Goal: Task Accomplishment & Management: Manage account settings

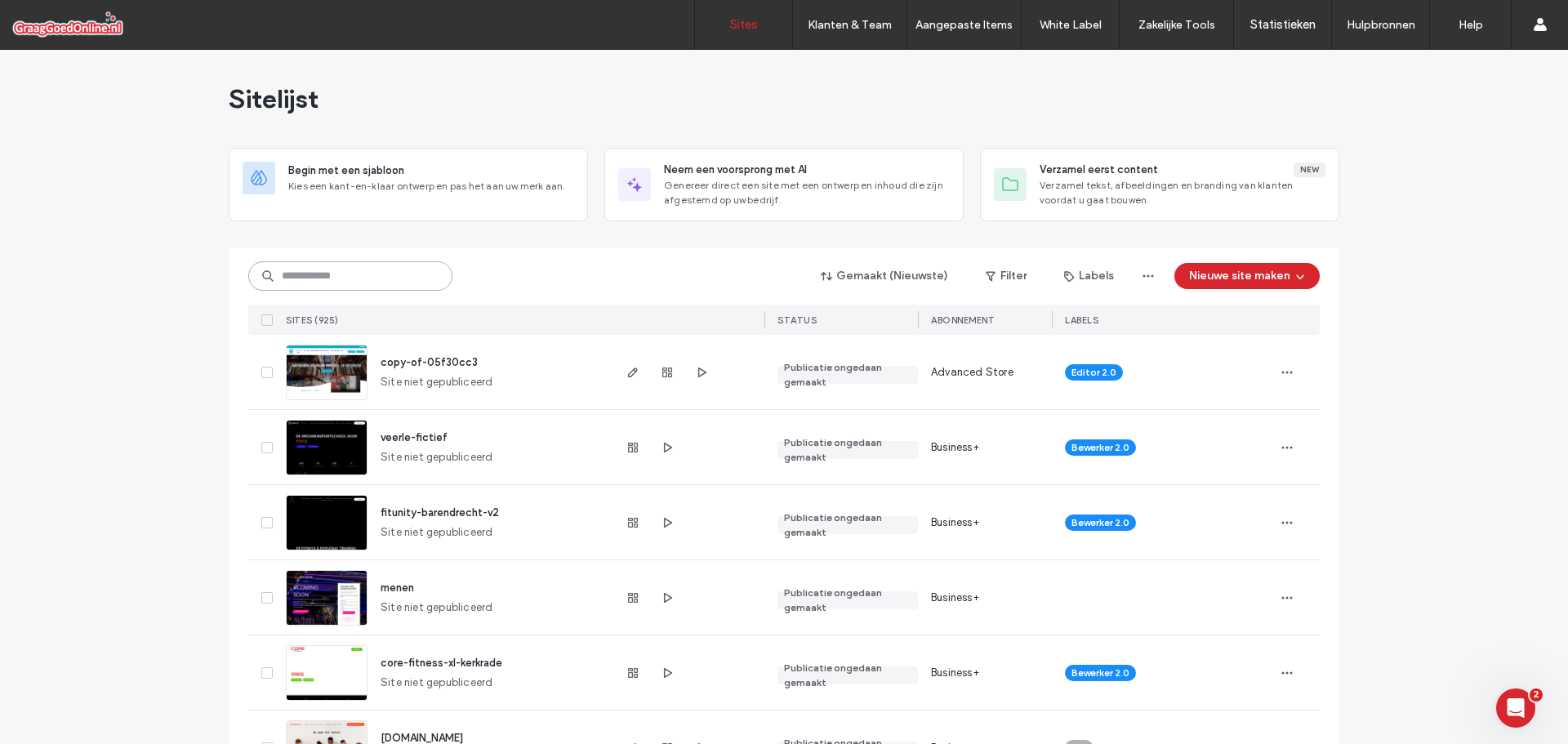
click at [366, 278] on input at bounding box center [350, 276] width 204 height 30
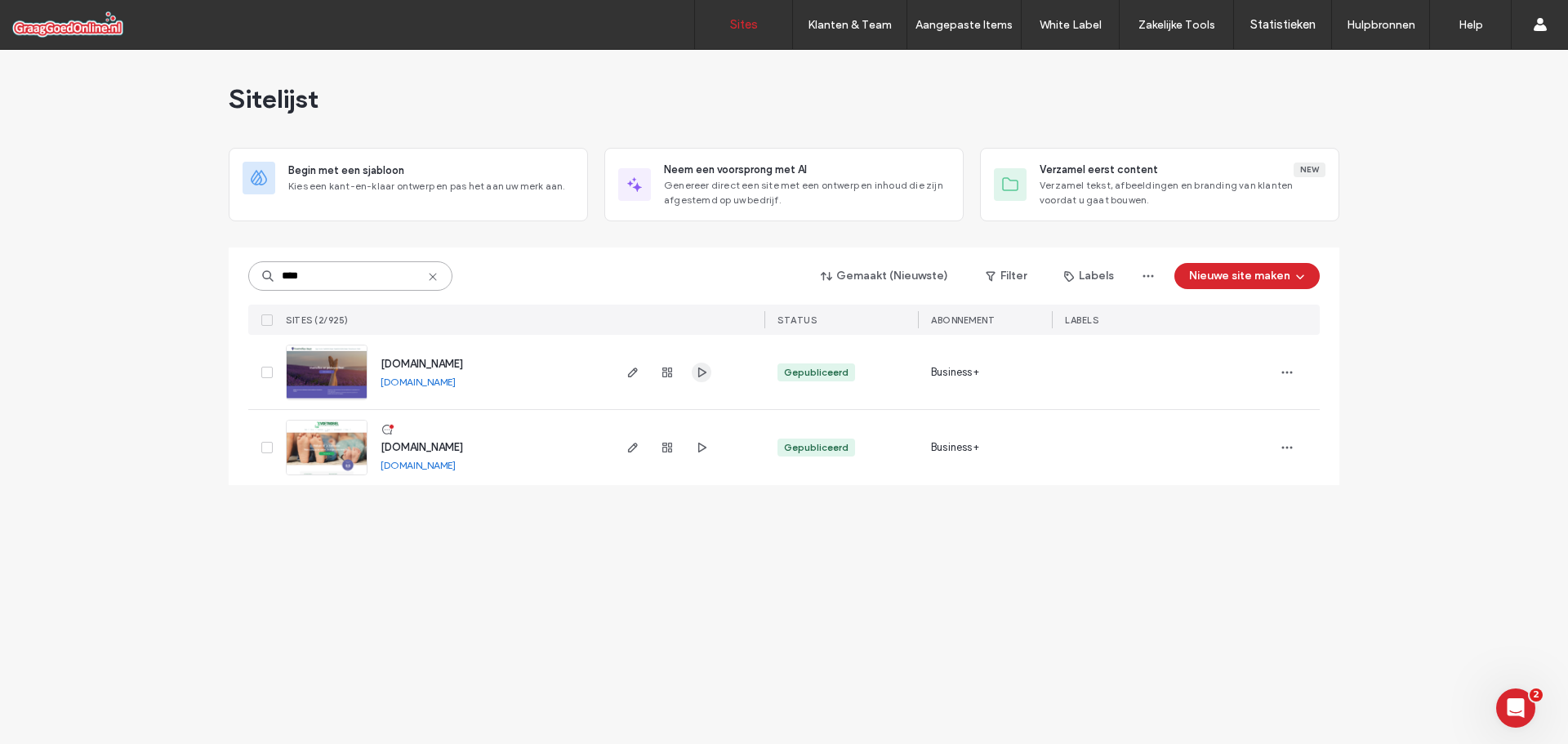
type input "****"
click at [697, 375] on icon "button" at bounding box center [701, 372] width 13 height 13
click at [424, 374] on div "www.voetreflexbest.nl www.voetreflexbest.nl" at bounding box center [489, 371] width 243 height 74
click at [464, 357] on span "www.voetreflexbest.nl" at bounding box center [422, 363] width 83 height 12
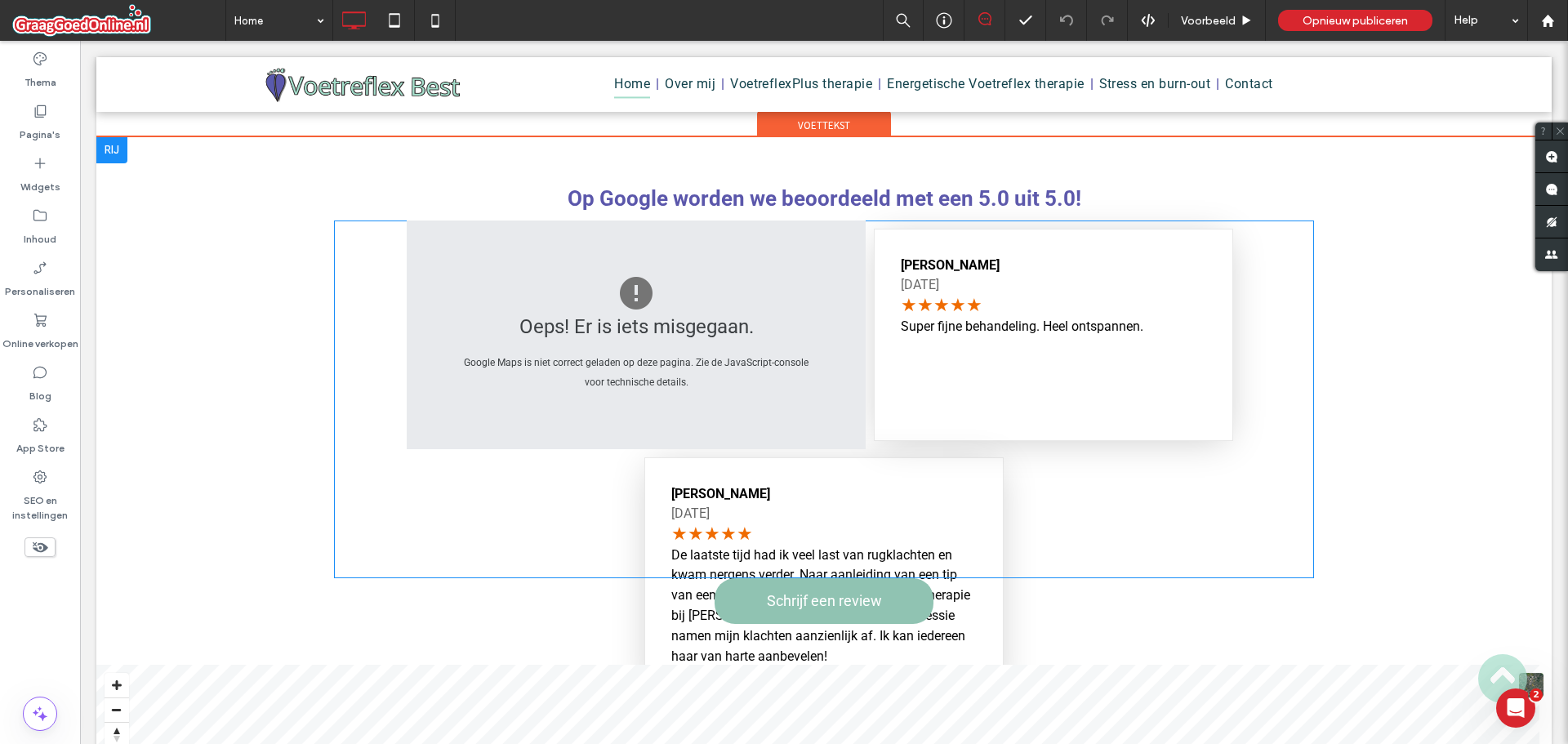
scroll to position [1796, 0]
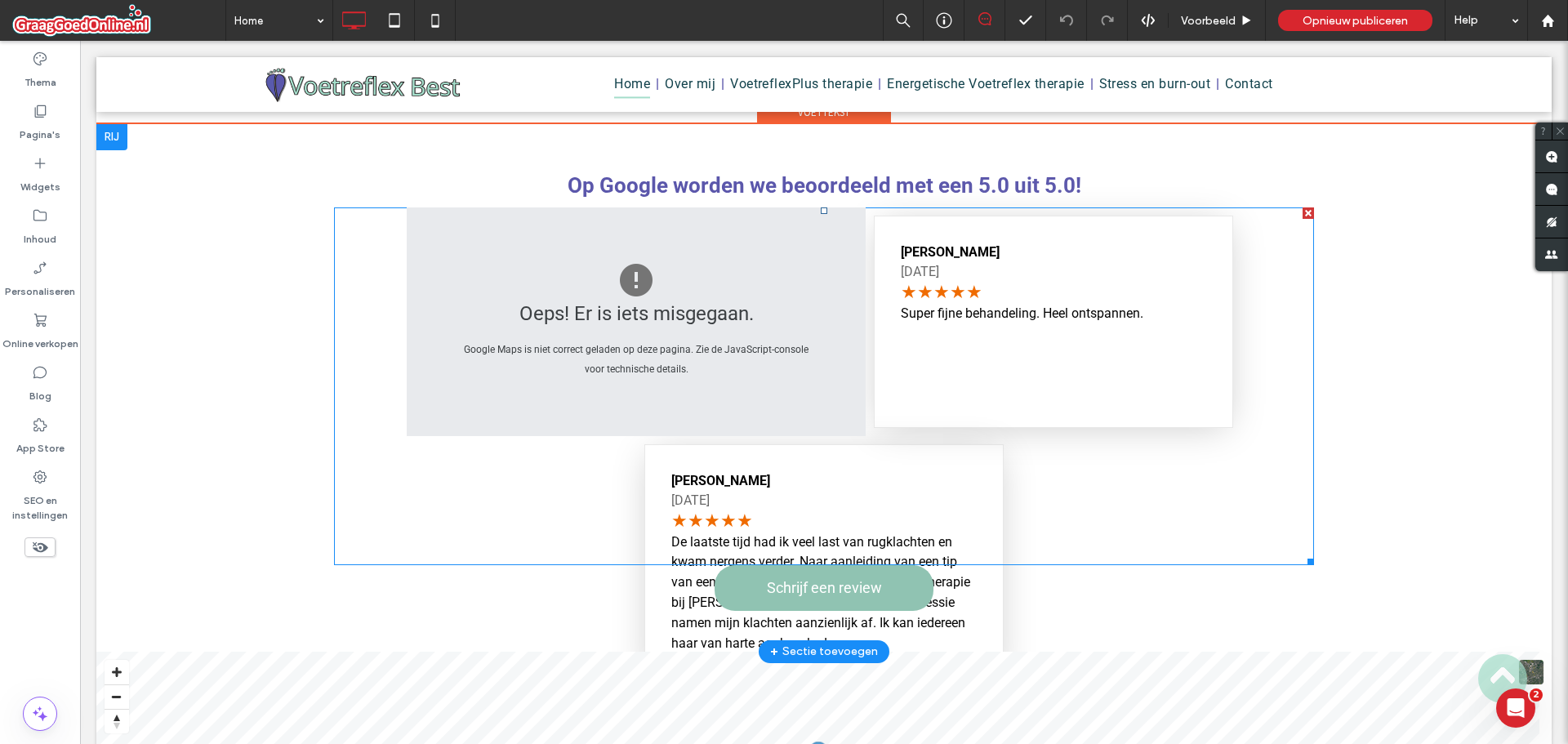
click at [629, 375] on span at bounding box center [824, 386] width 980 height 357
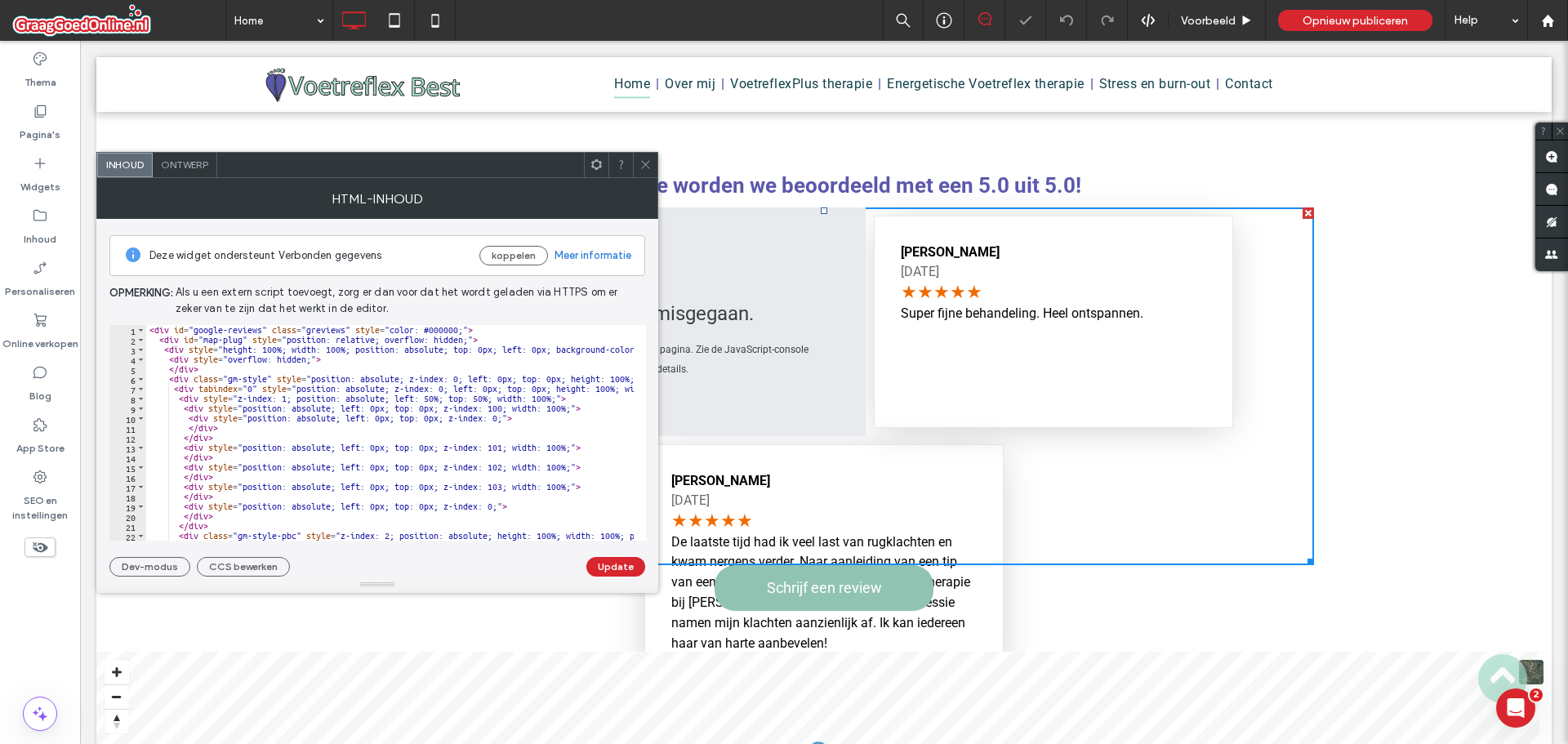
type textarea "******"
click at [404, 434] on div "< div id = "google-reviews" class = "greviews" style = "color: #000000;" > < di…" at bounding box center [833, 436] width 1374 height 223
click at [631, 568] on button "Update" at bounding box center [616, 567] width 59 height 20
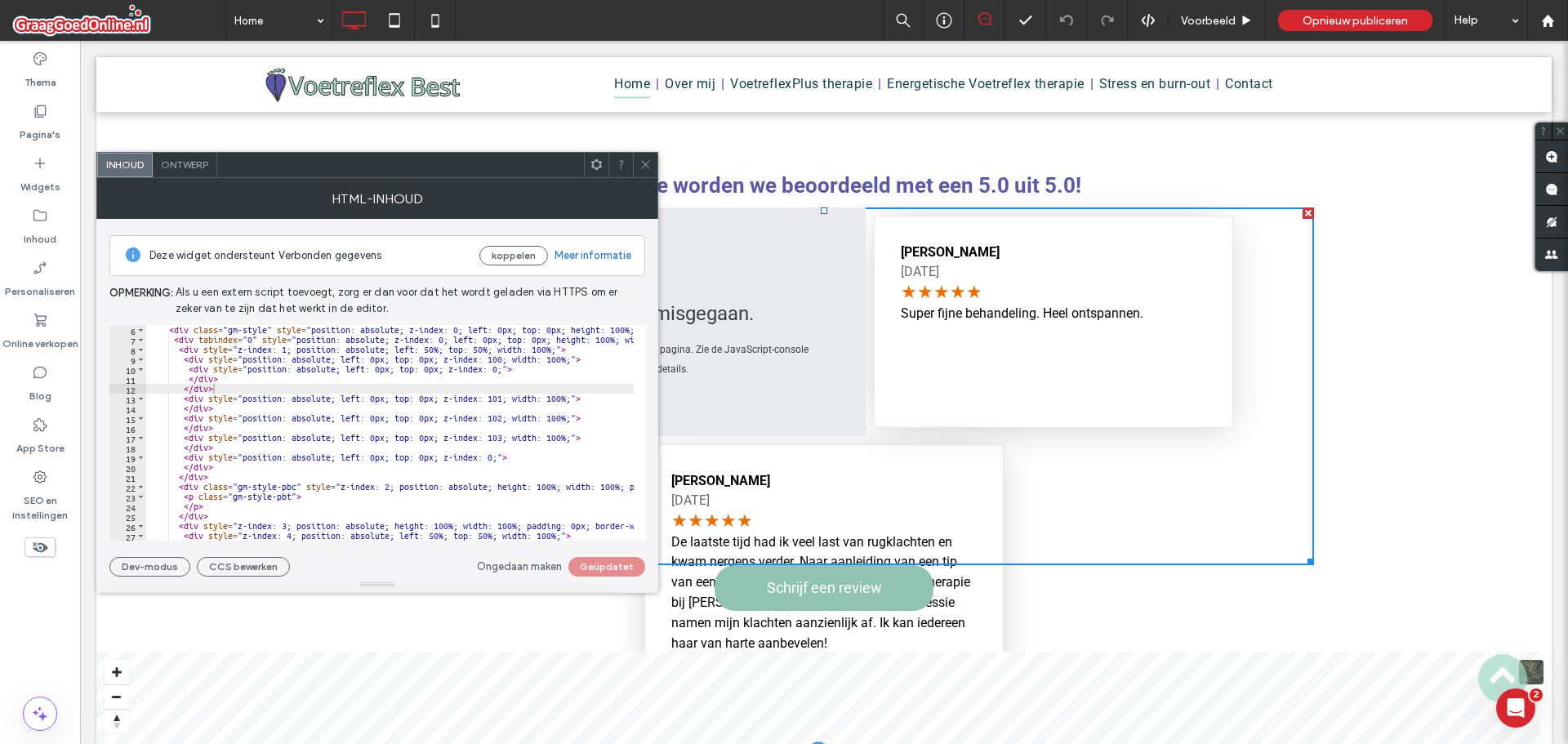
scroll to position [49, 0]
click at [642, 171] on span at bounding box center [645, 165] width 12 height 24
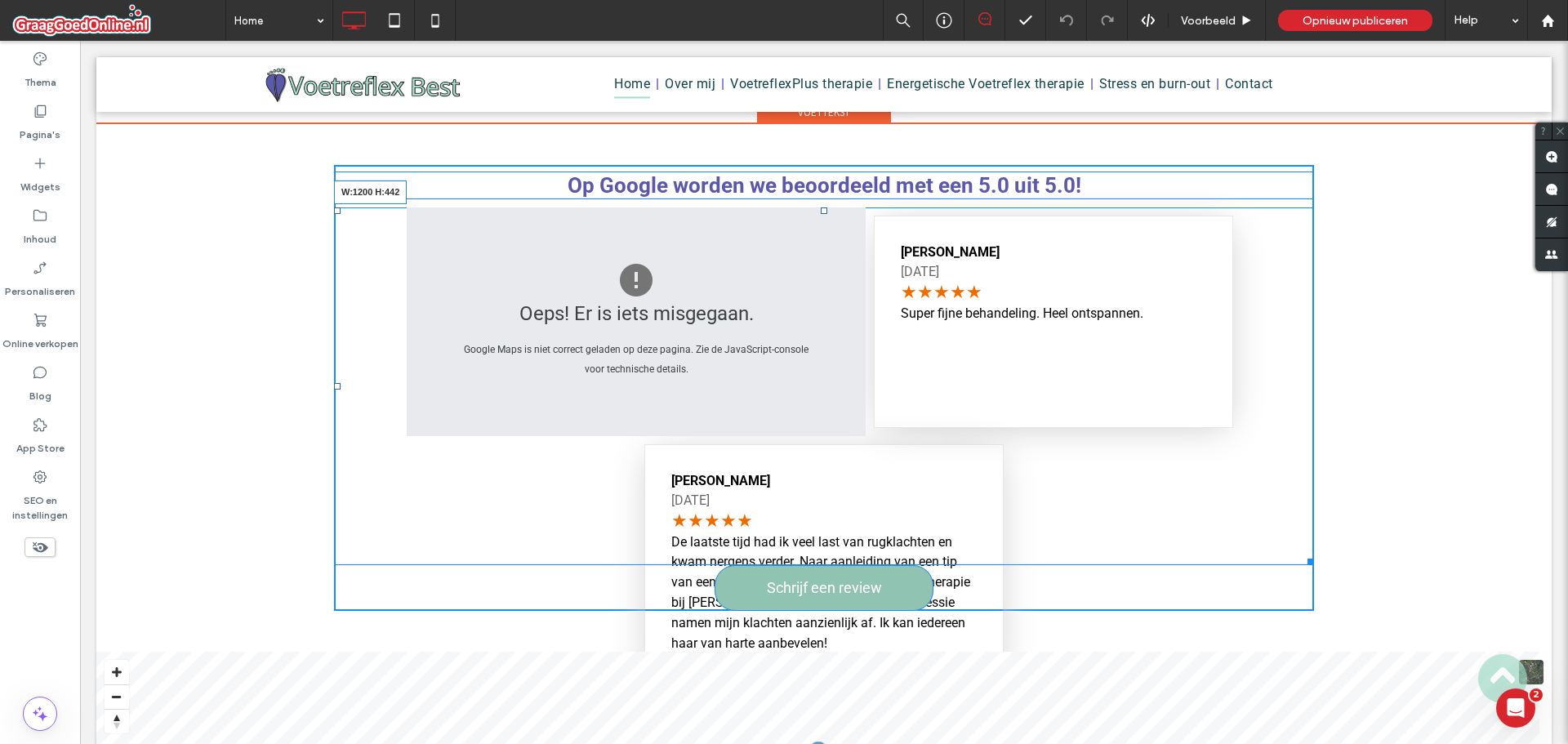
drag, startPoint x: 1302, startPoint y: 561, endPoint x: 1369, endPoint y: 565, distance: 67.1
click at [1369, 565] on div "Op Google worden we beoordeeld met een 5.0 uit 5.0! Oeps! Er is iets misgegaan.…" at bounding box center [824, 388] width 1456 height 528
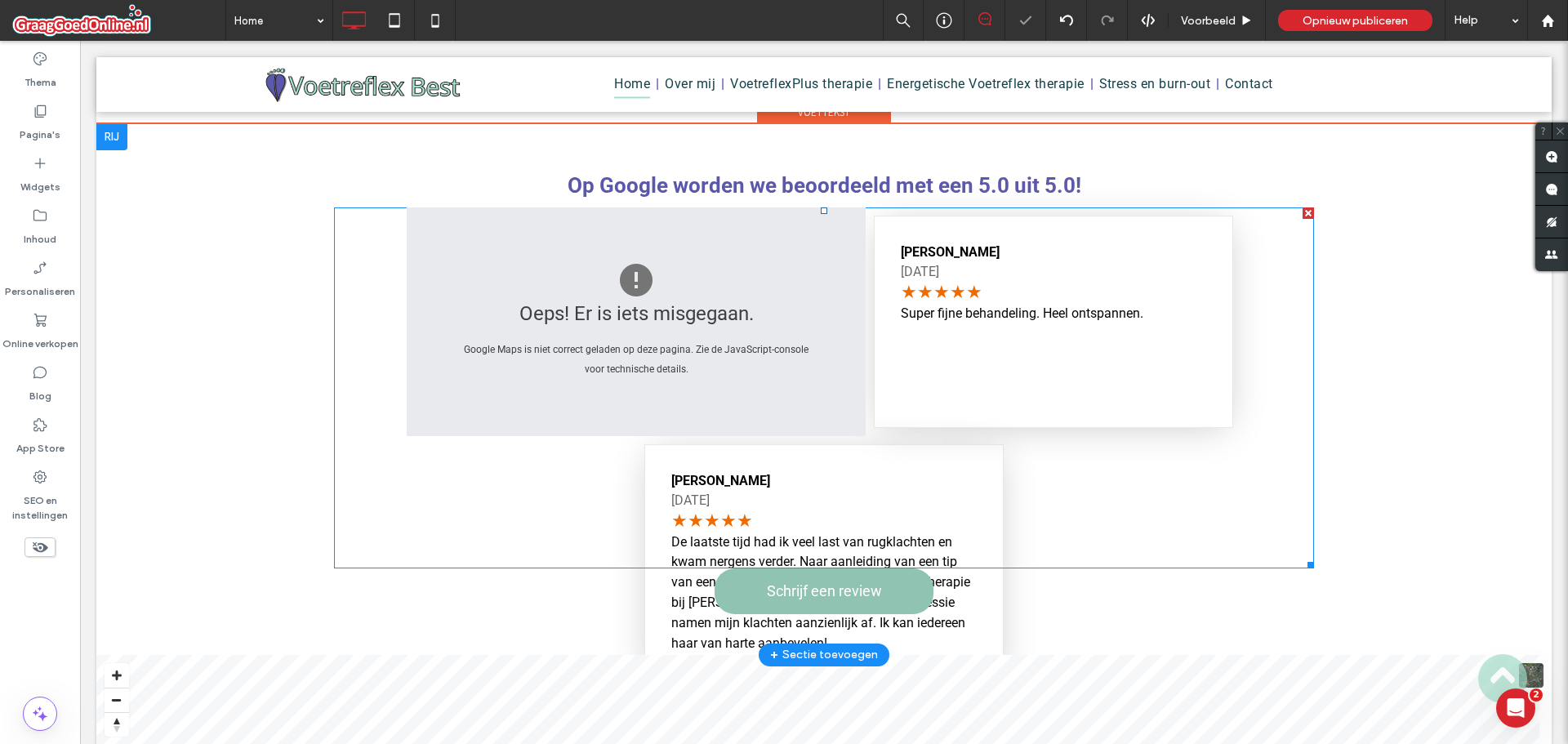
click at [588, 392] on span at bounding box center [824, 388] width 980 height 361
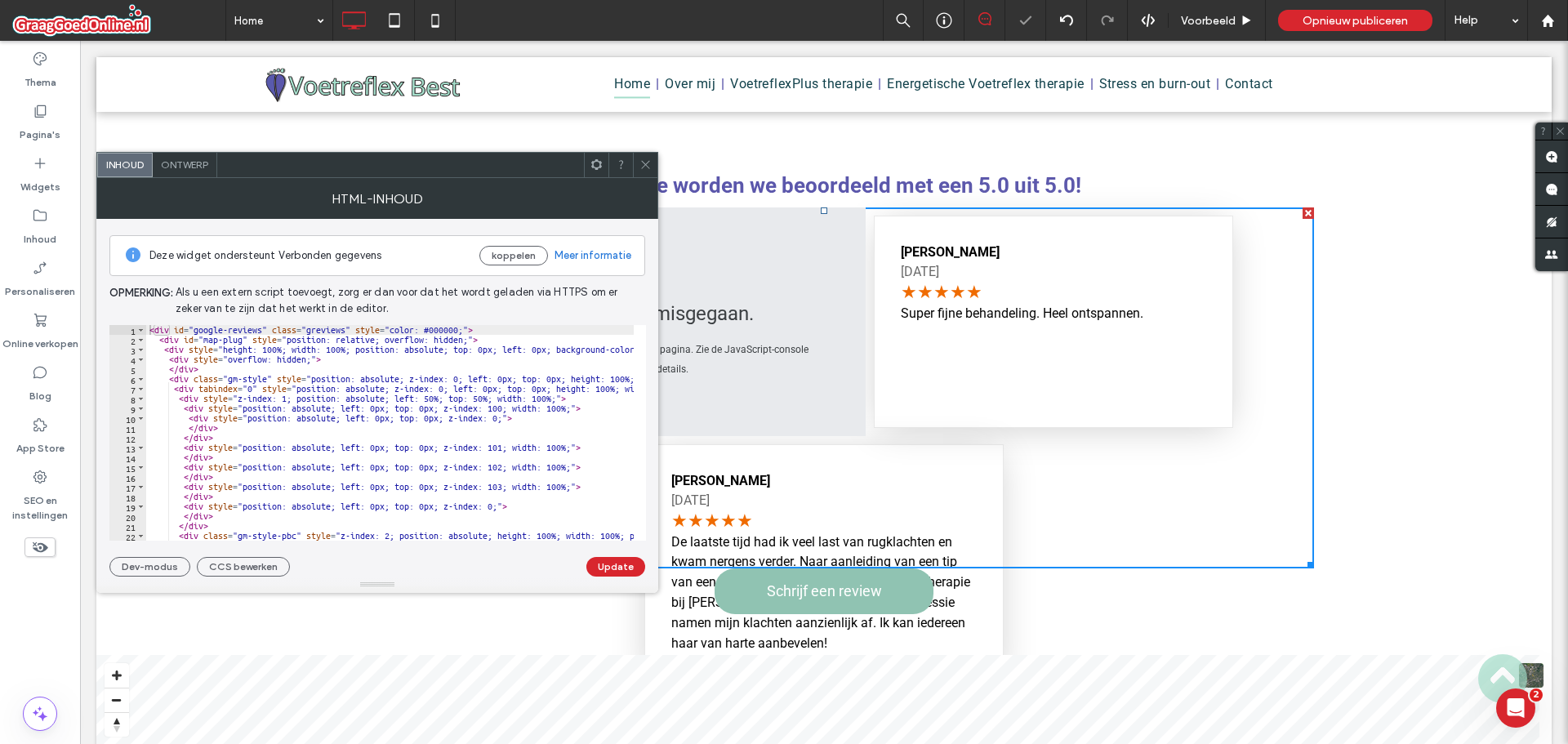
click at [490, 409] on div "< div id = "google-reviews" class = "greviews" style = "color: #000000;" > < di…" at bounding box center [833, 436] width 1374 height 223
type textarea "****** *******"
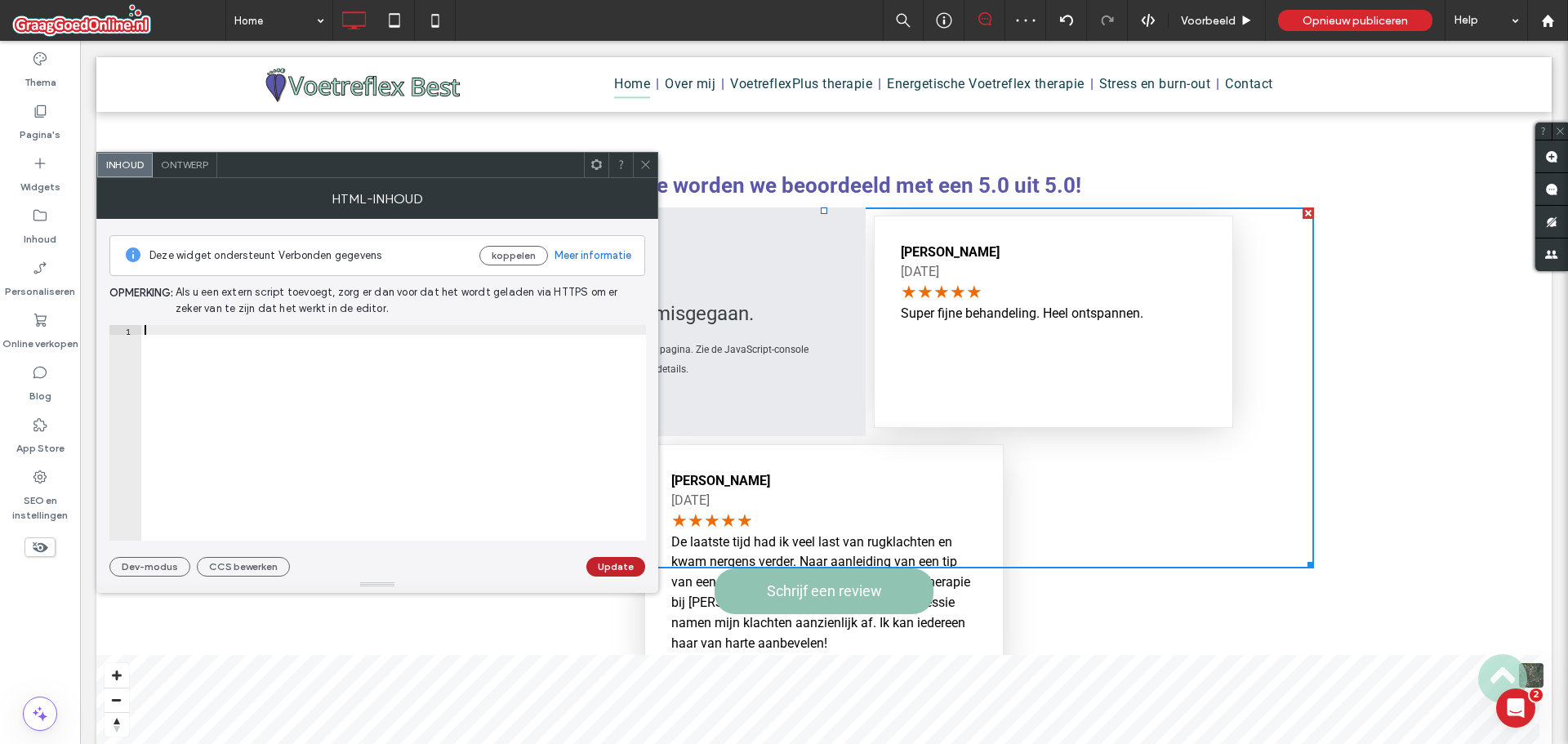
click at [622, 570] on button "Update" at bounding box center [616, 567] width 59 height 20
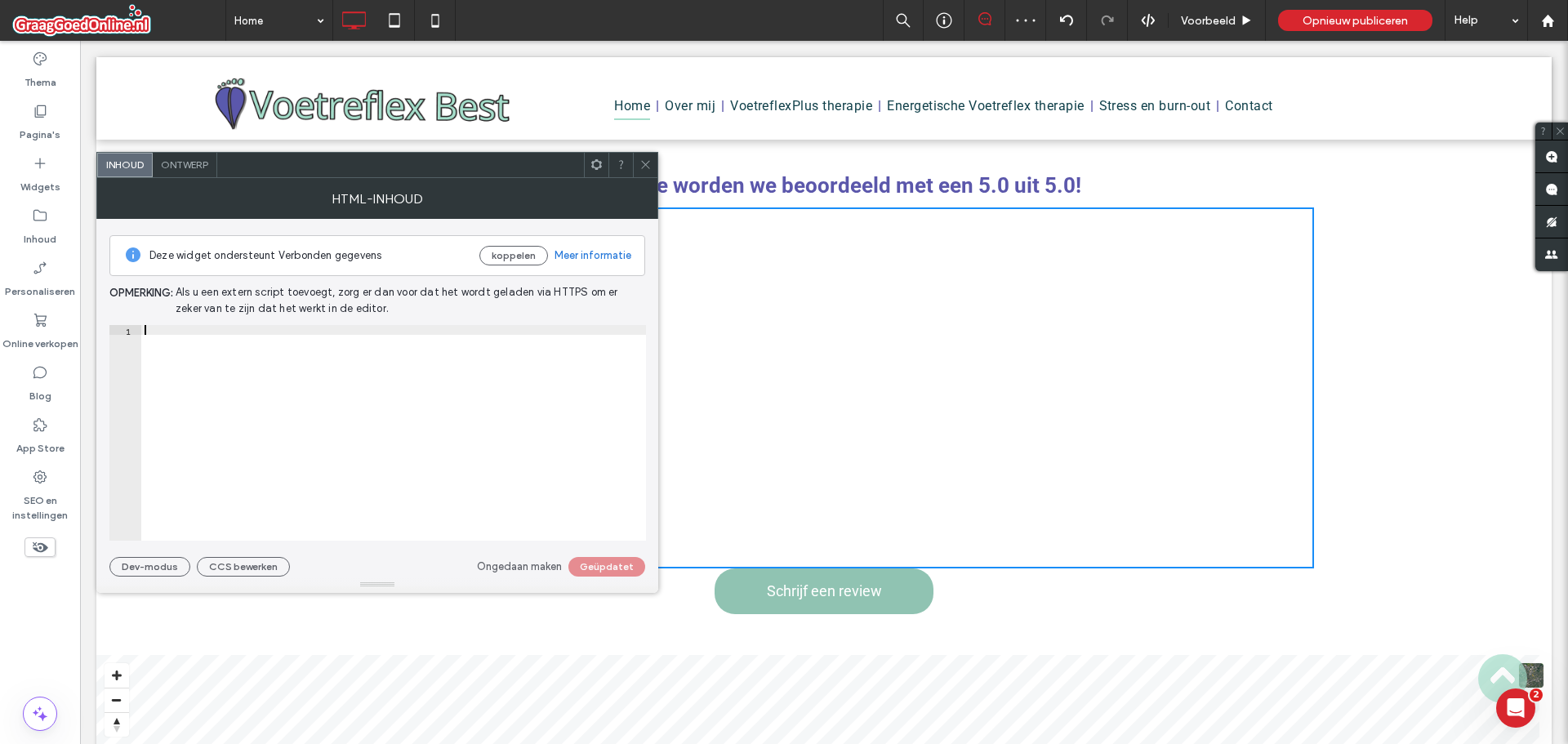
click at [496, 428] on div at bounding box center [393, 436] width 504 height 223
paste textarea "******"
type textarea "******"
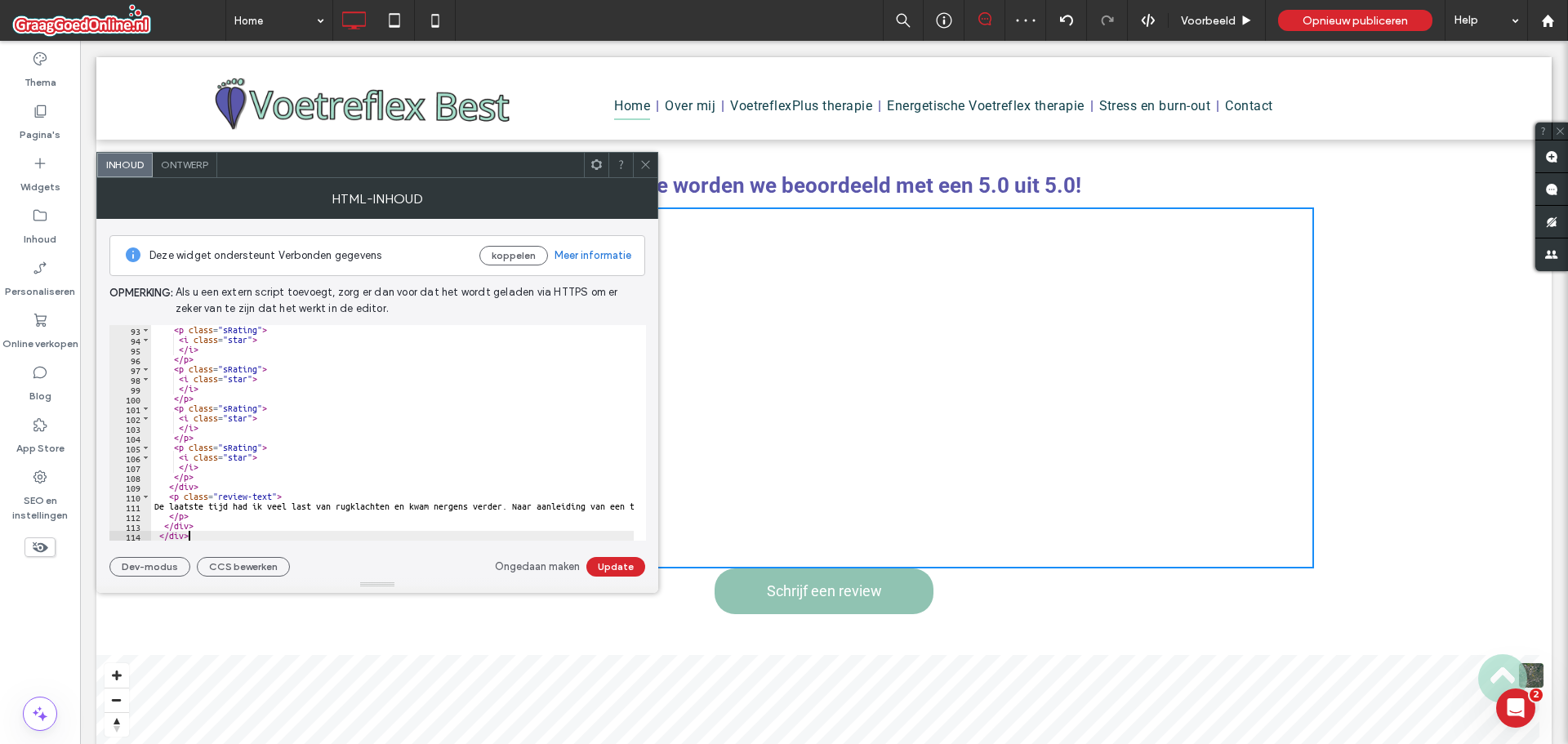
scroll to position [901, 0]
click at [598, 562] on button "Update" at bounding box center [616, 567] width 59 height 20
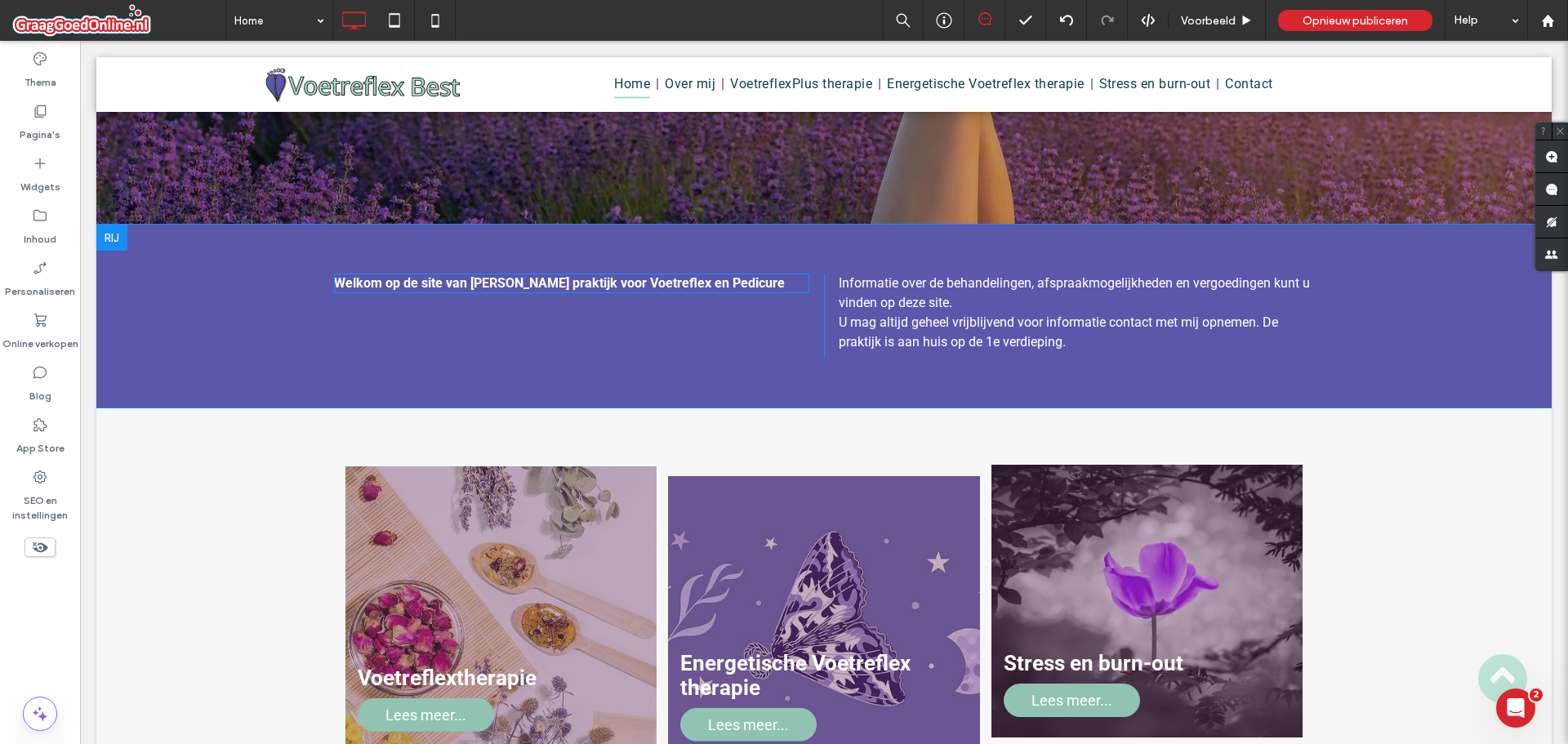
scroll to position [0, 0]
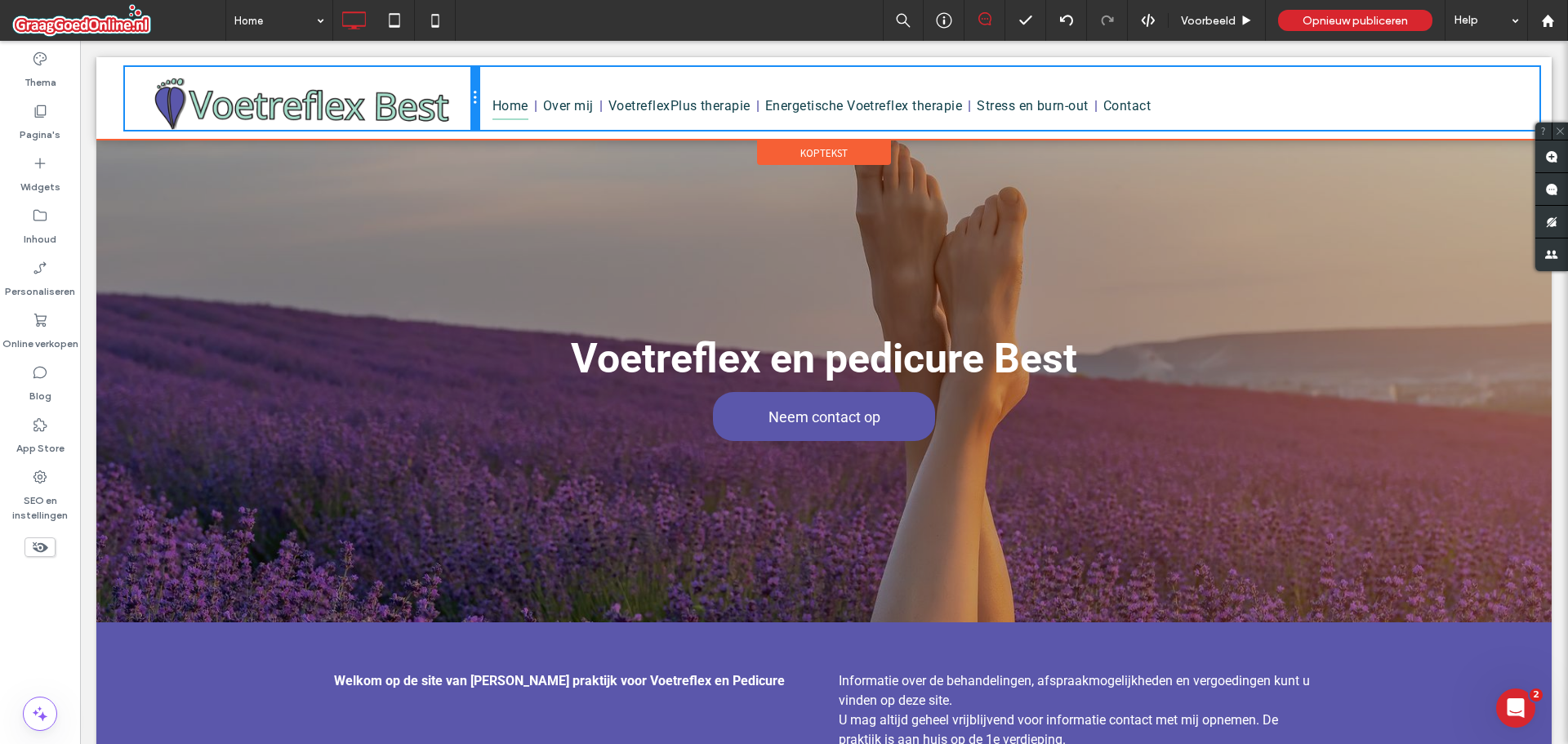
drag, startPoint x: 595, startPoint y: 104, endPoint x: 522, endPoint y: 111, distance: 73.3
click at [522, 111] on div "Click To Paste Home Over mij VoetreflexPlus therapie Energetische Voetreflex th…" at bounding box center [838, 98] width 1427 height 63
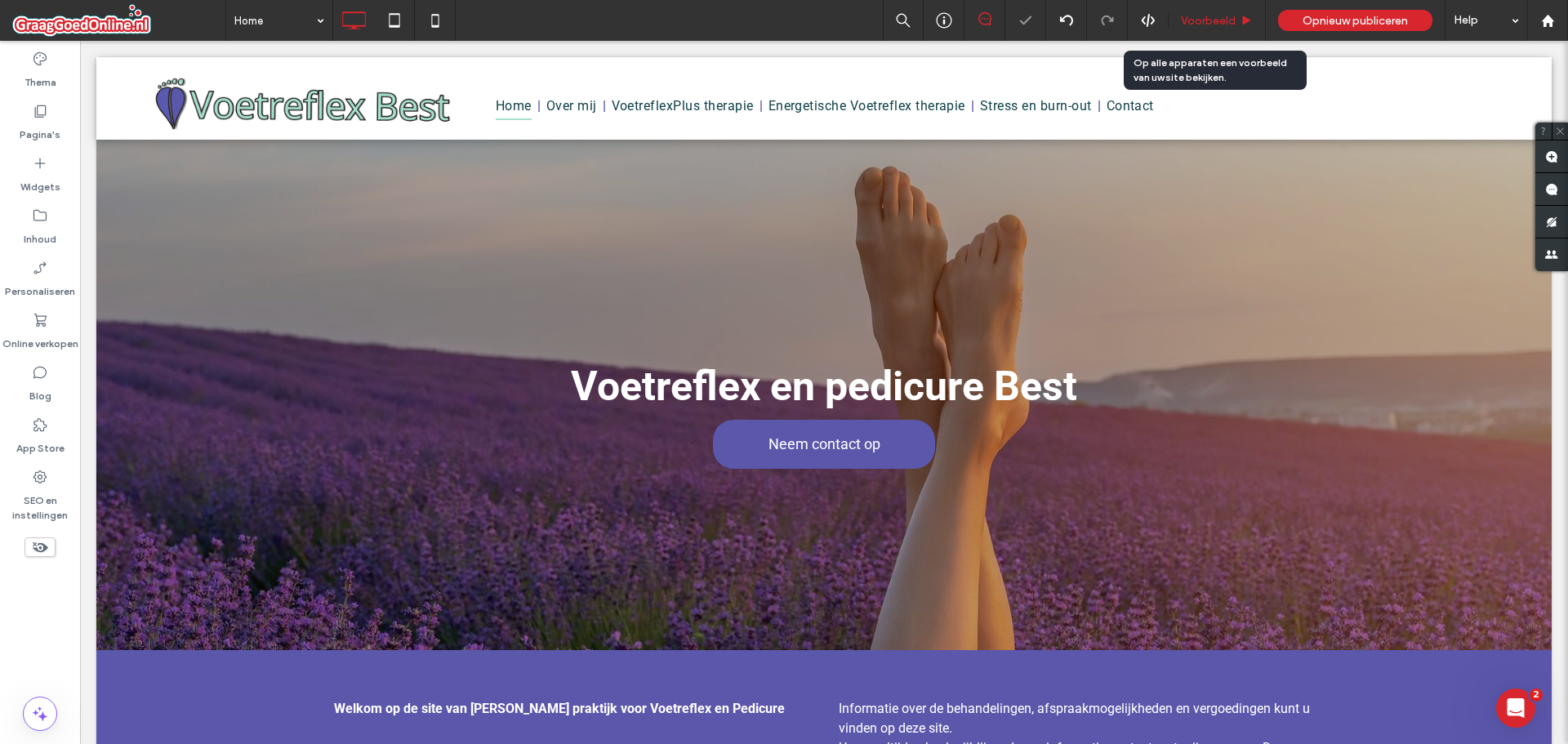
click at [1218, 18] on span "Voorbeeld" at bounding box center [1208, 21] width 55 height 14
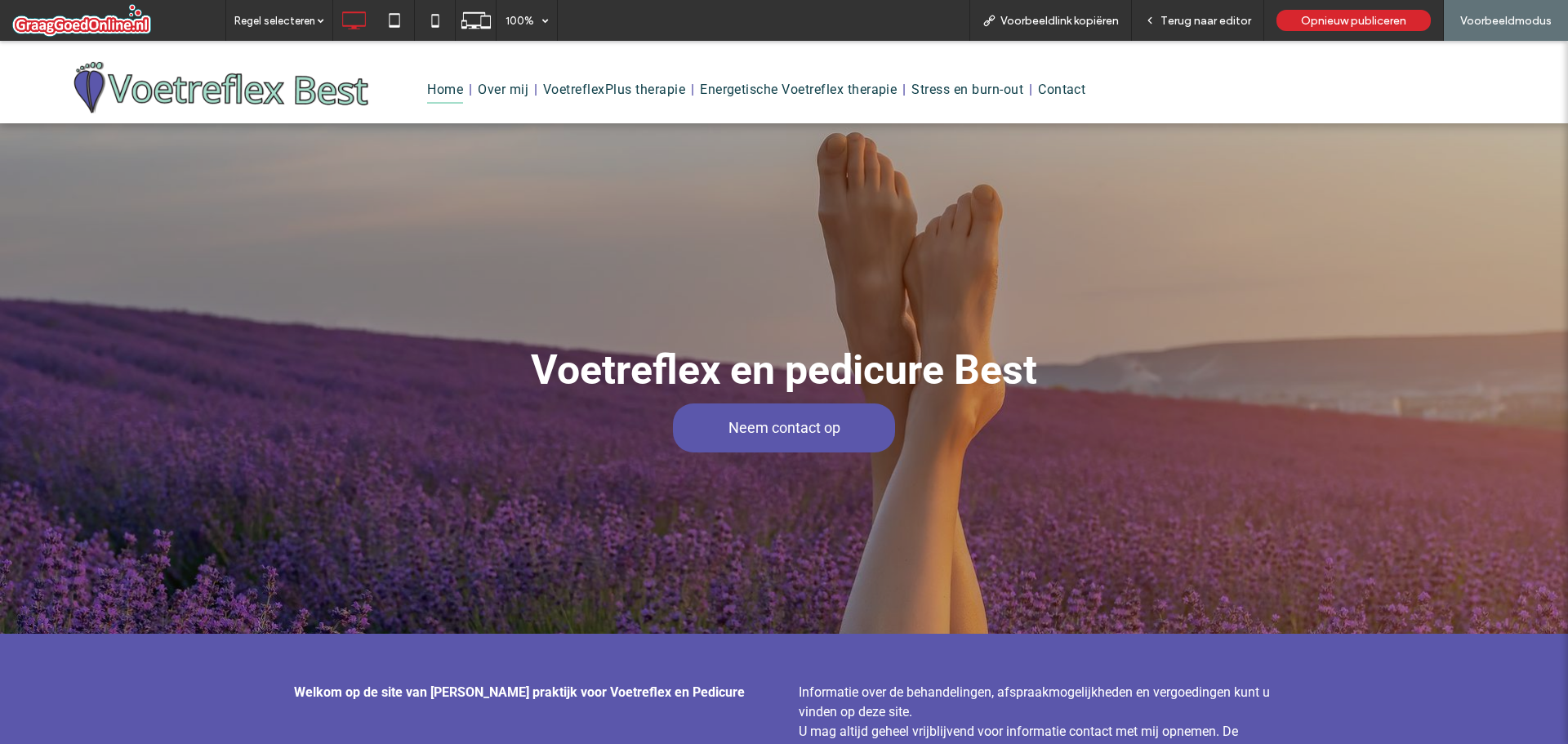
click at [1218, 17] on span "Terug naar editor" at bounding box center [1206, 21] width 90 height 14
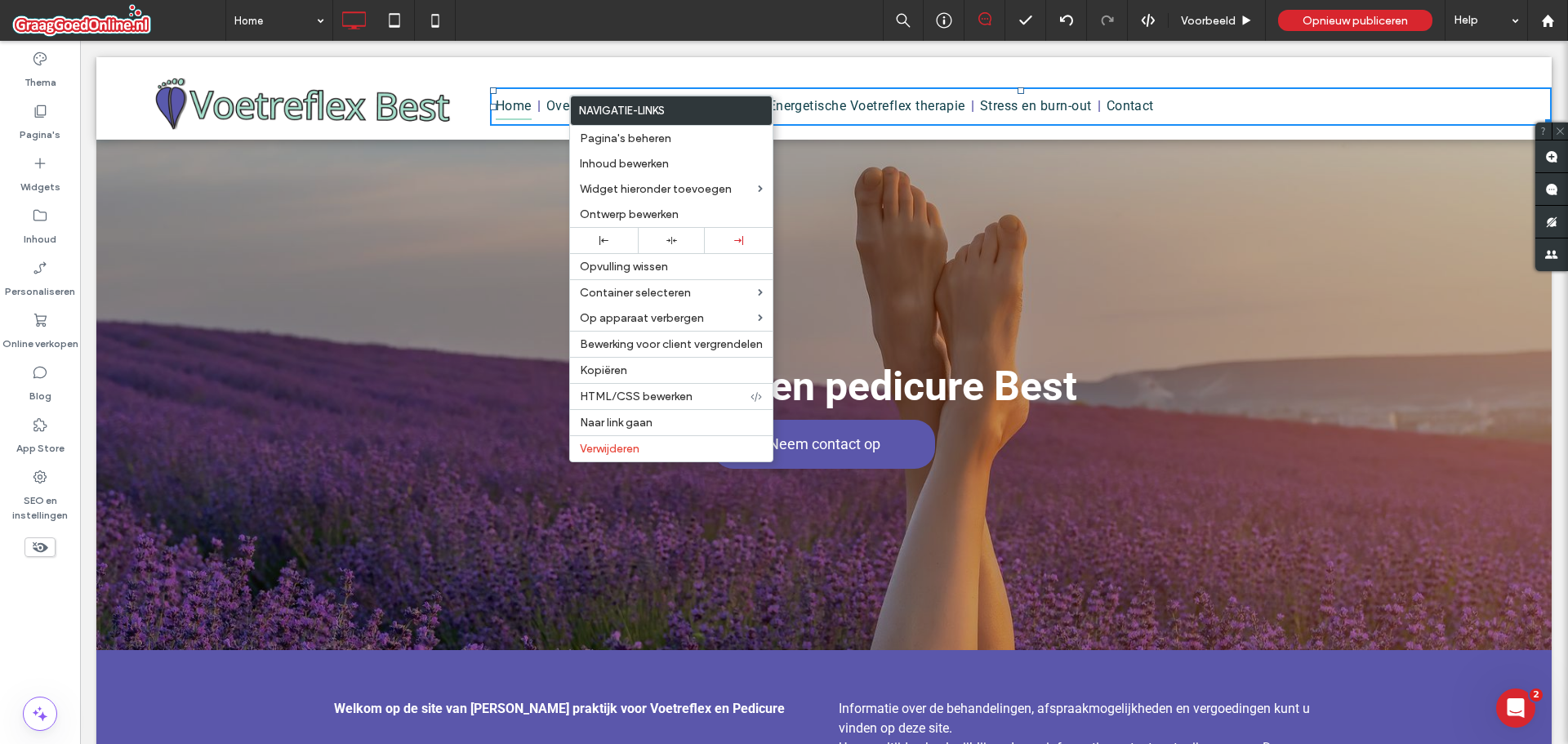
click at [1210, 78] on div "Home Over mij VoetreflexPlus therapie Energetische Voetreflex therapie Stress e…" at bounding box center [1017, 98] width 1070 height 63
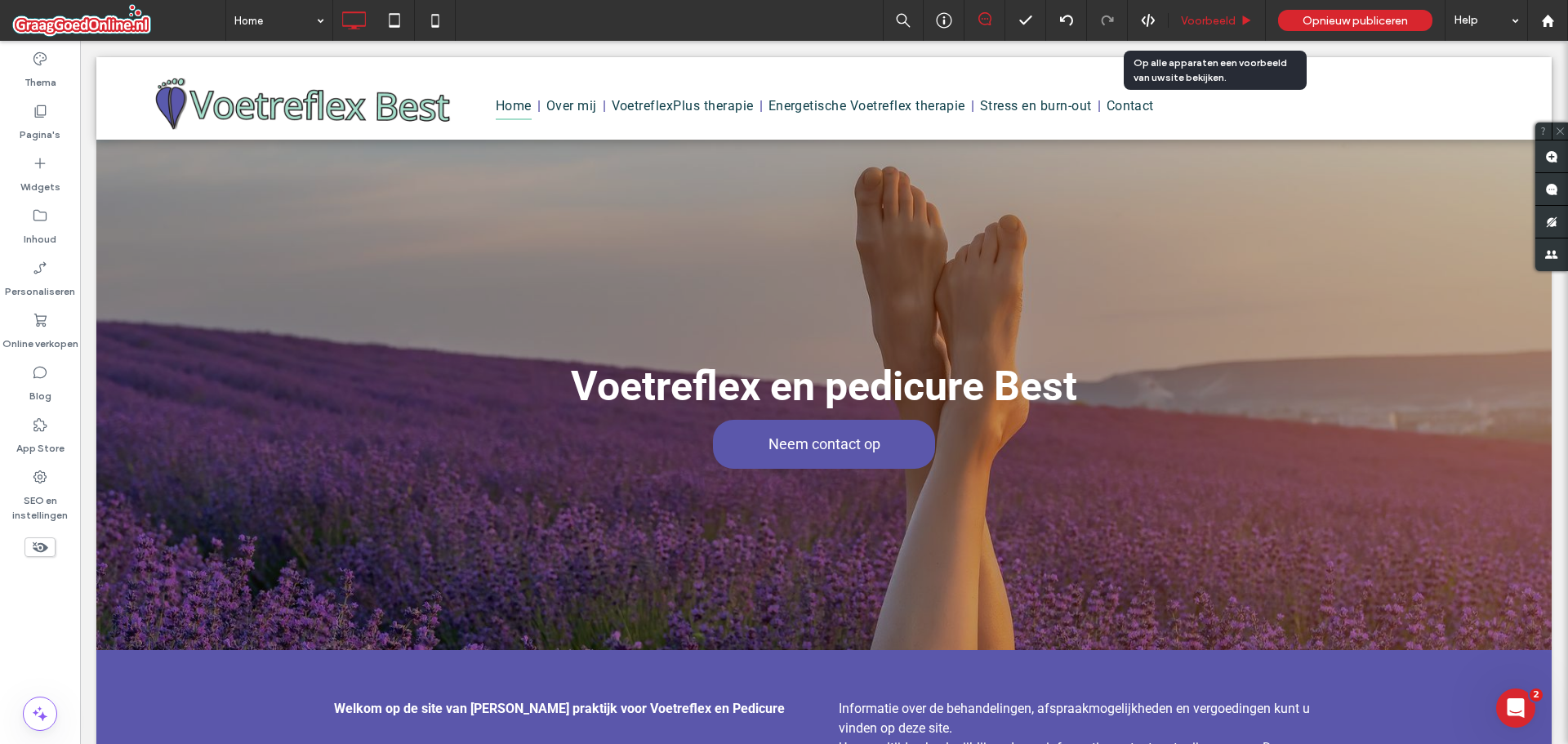
click at [1208, 14] on span "Voorbeeld" at bounding box center [1208, 21] width 55 height 14
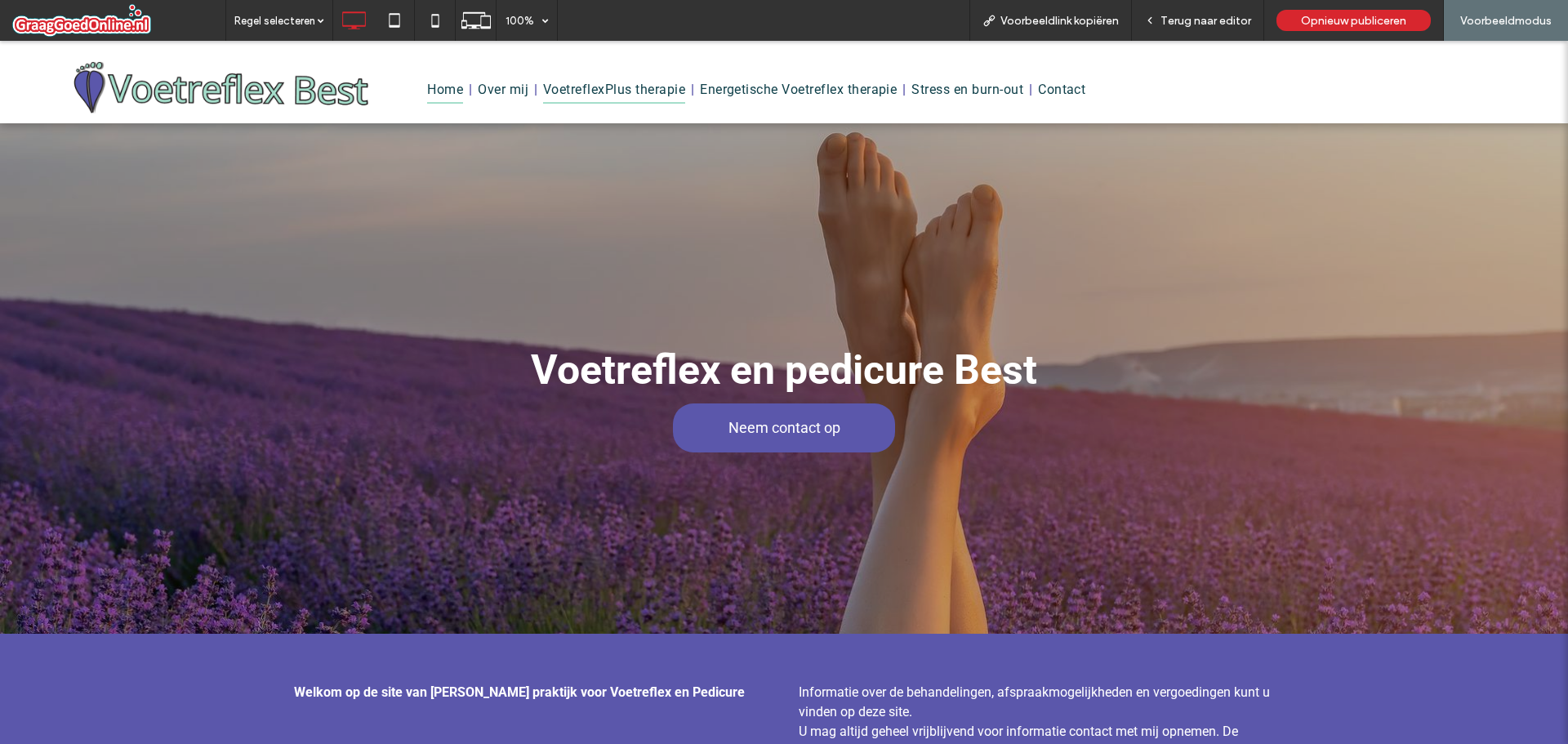
click at [604, 94] on span "VoetreflexPlus therapie" at bounding box center [614, 90] width 142 height 28
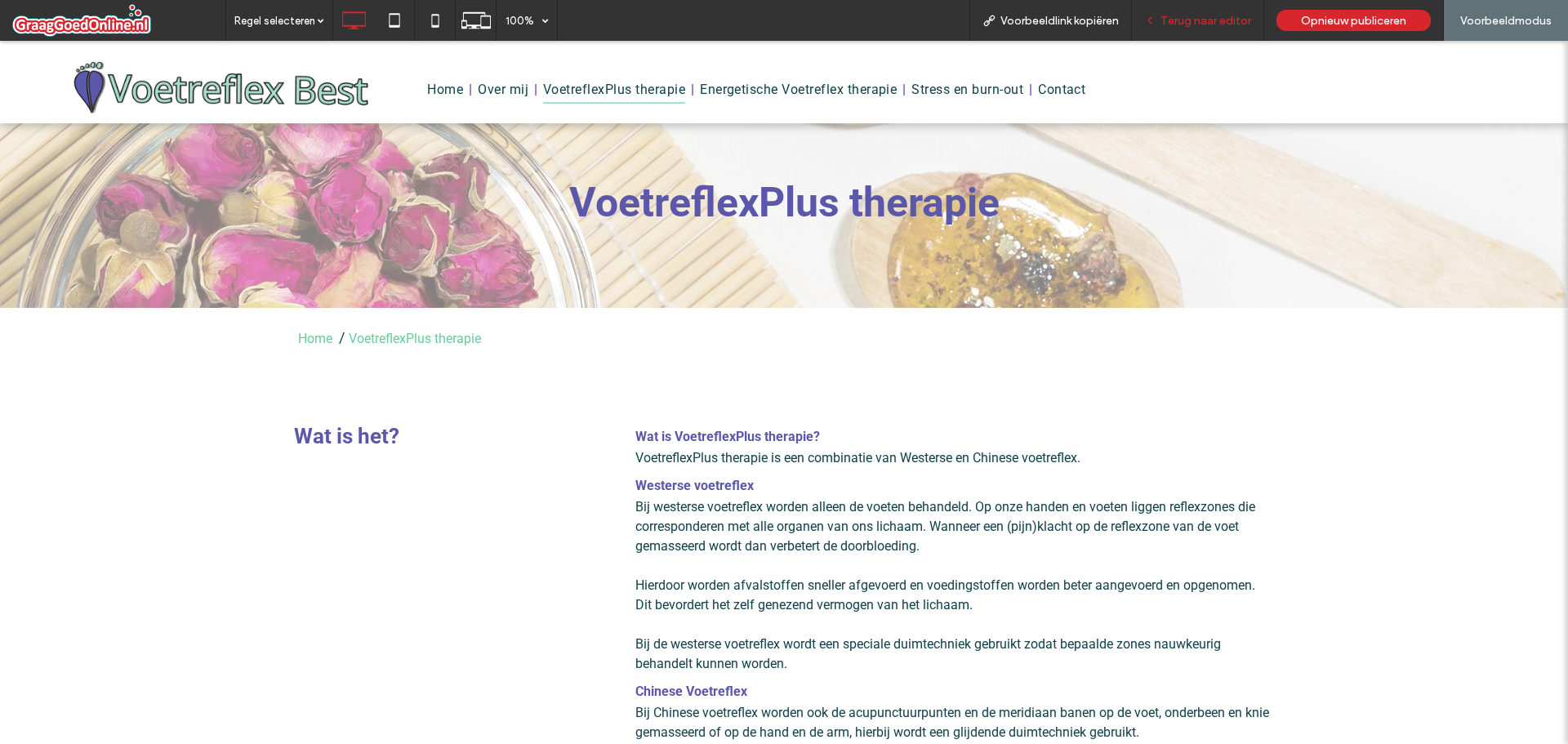
click at [1198, 26] on span "Terug naar editor" at bounding box center [1206, 21] width 90 height 14
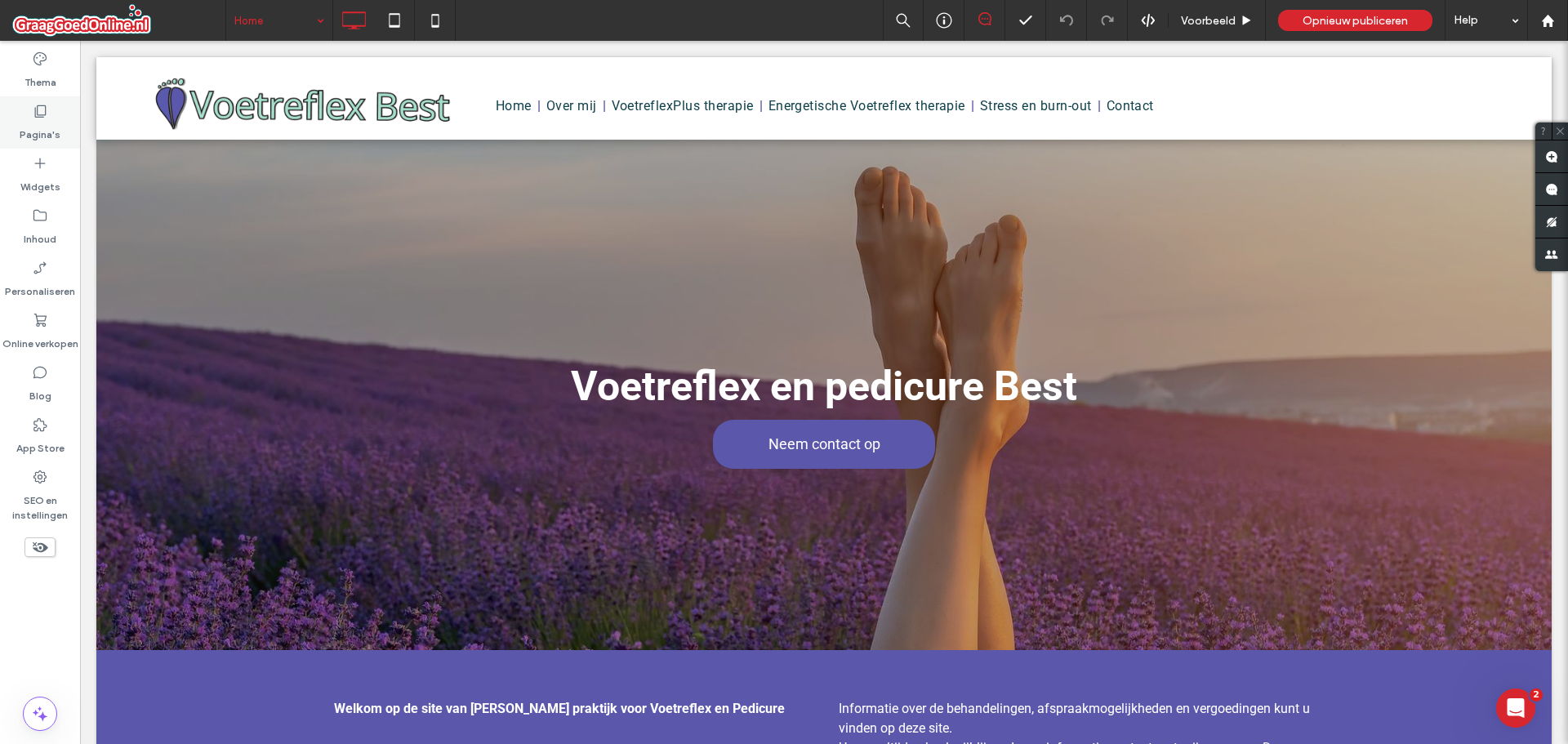
click at [35, 116] on use at bounding box center [40, 111] width 11 height 12
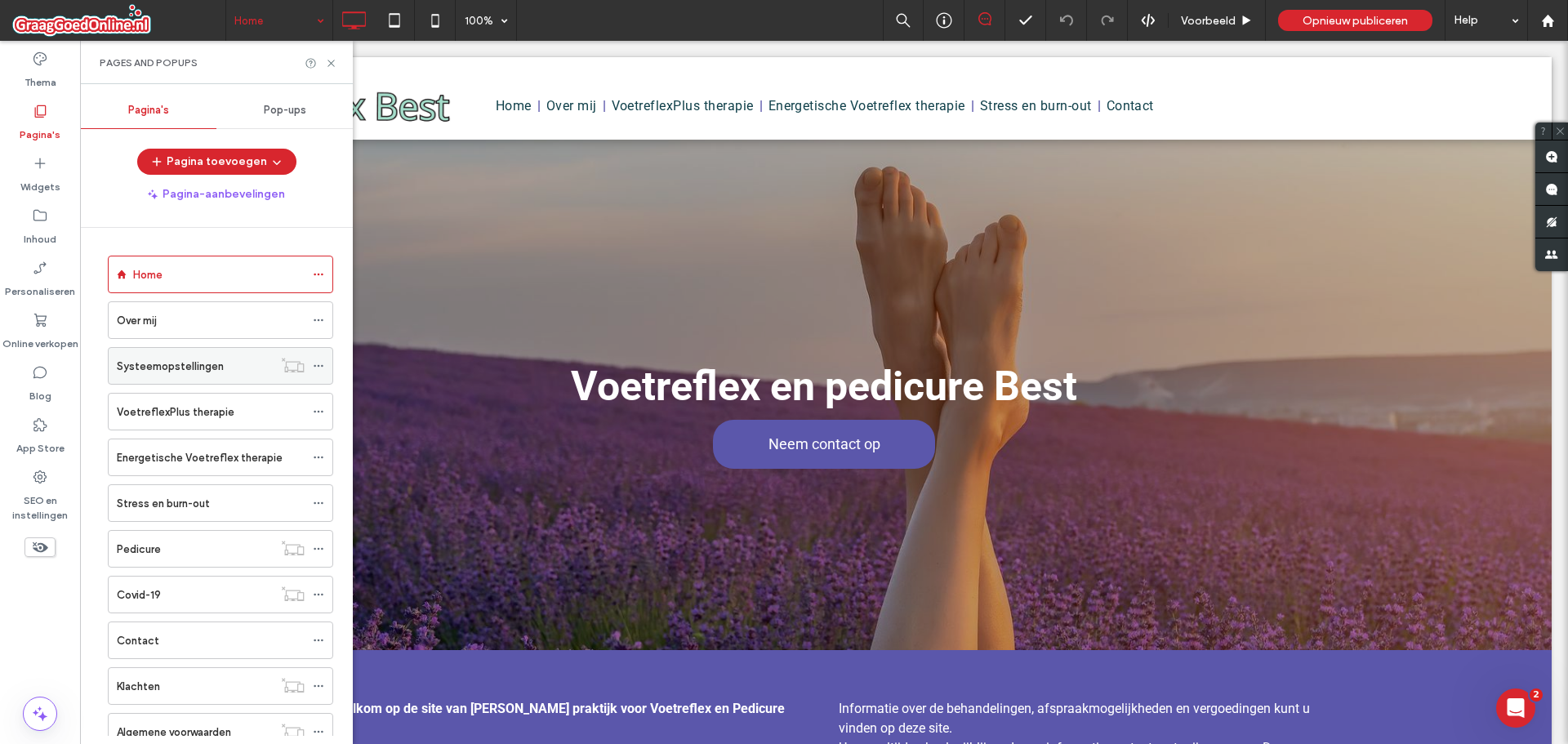
click at [211, 369] on label "Systeemopstellingen" at bounding box center [170, 366] width 107 height 29
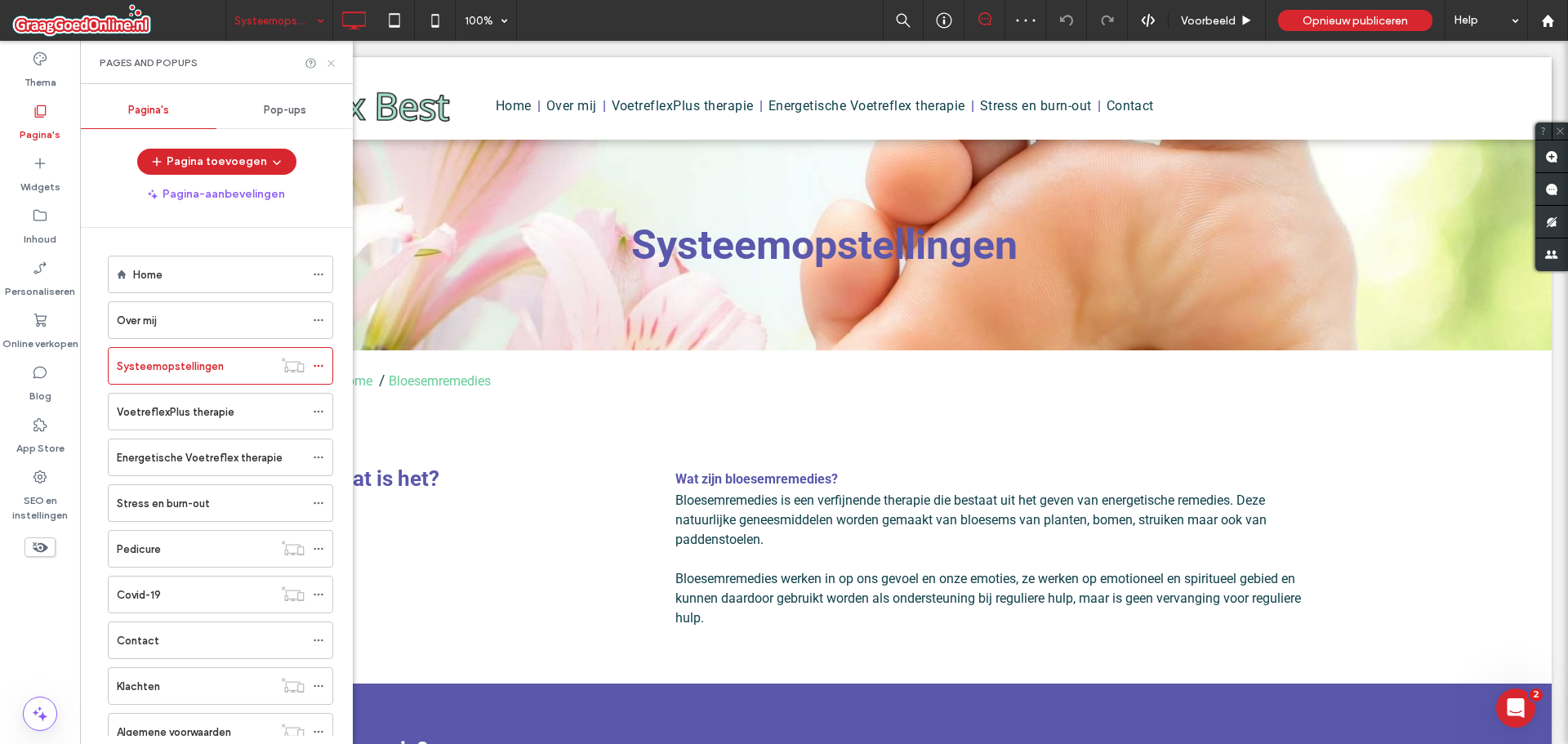
click at [331, 61] on icon at bounding box center [331, 63] width 12 height 12
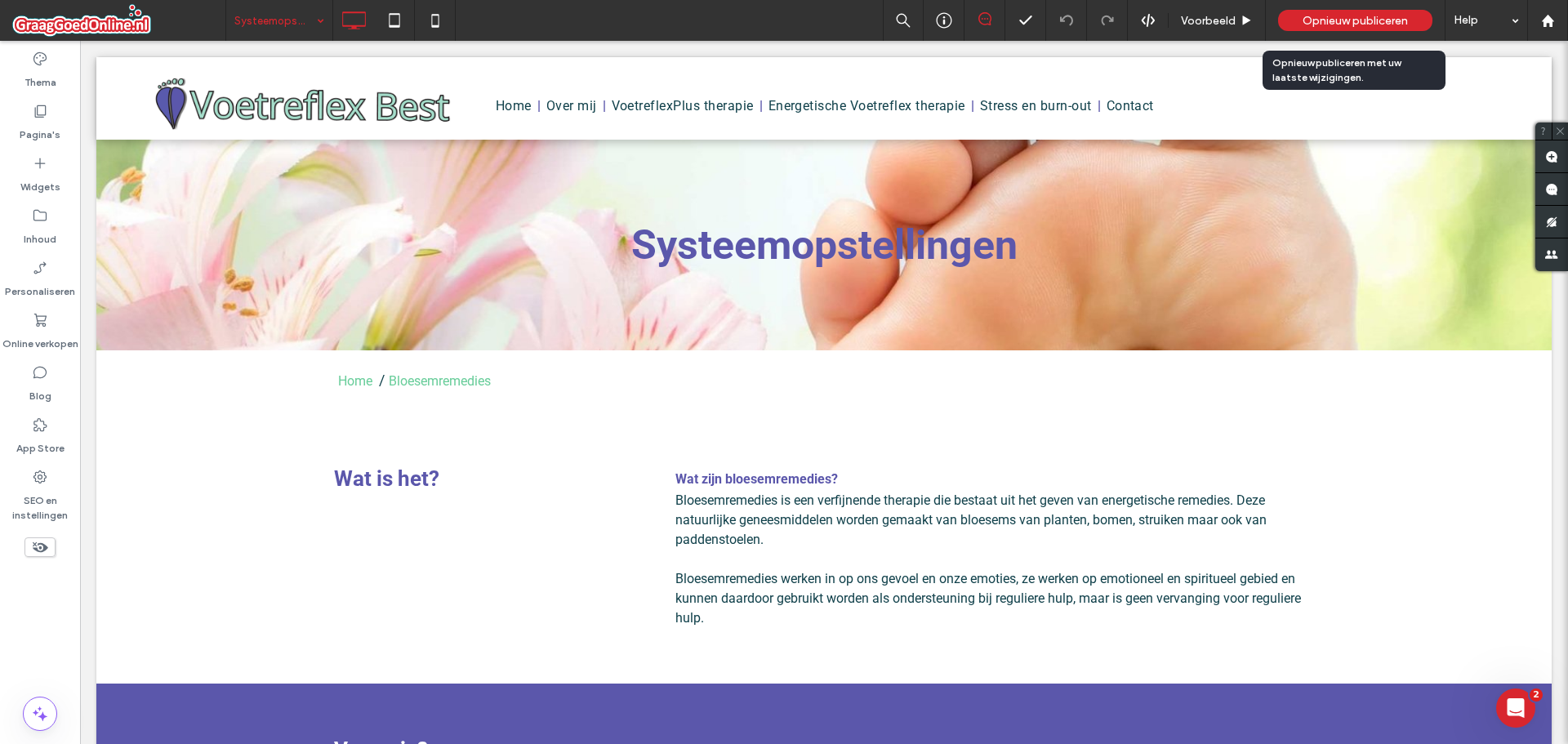
click at [1352, 17] on span "Opnieuw publiceren" at bounding box center [1355, 21] width 105 height 14
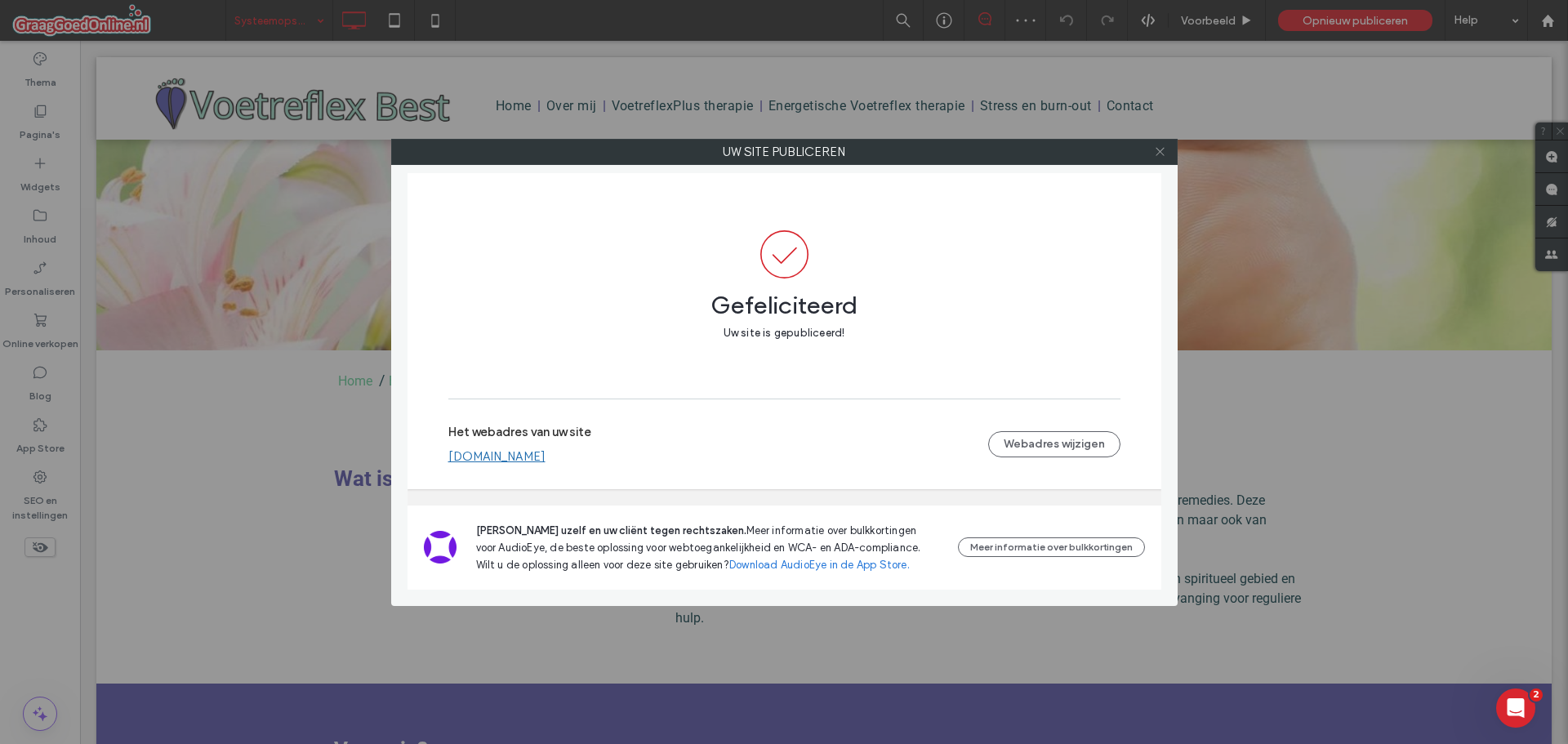
click at [1157, 154] on icon at bounding box center [1160, 151] width 12 height 12
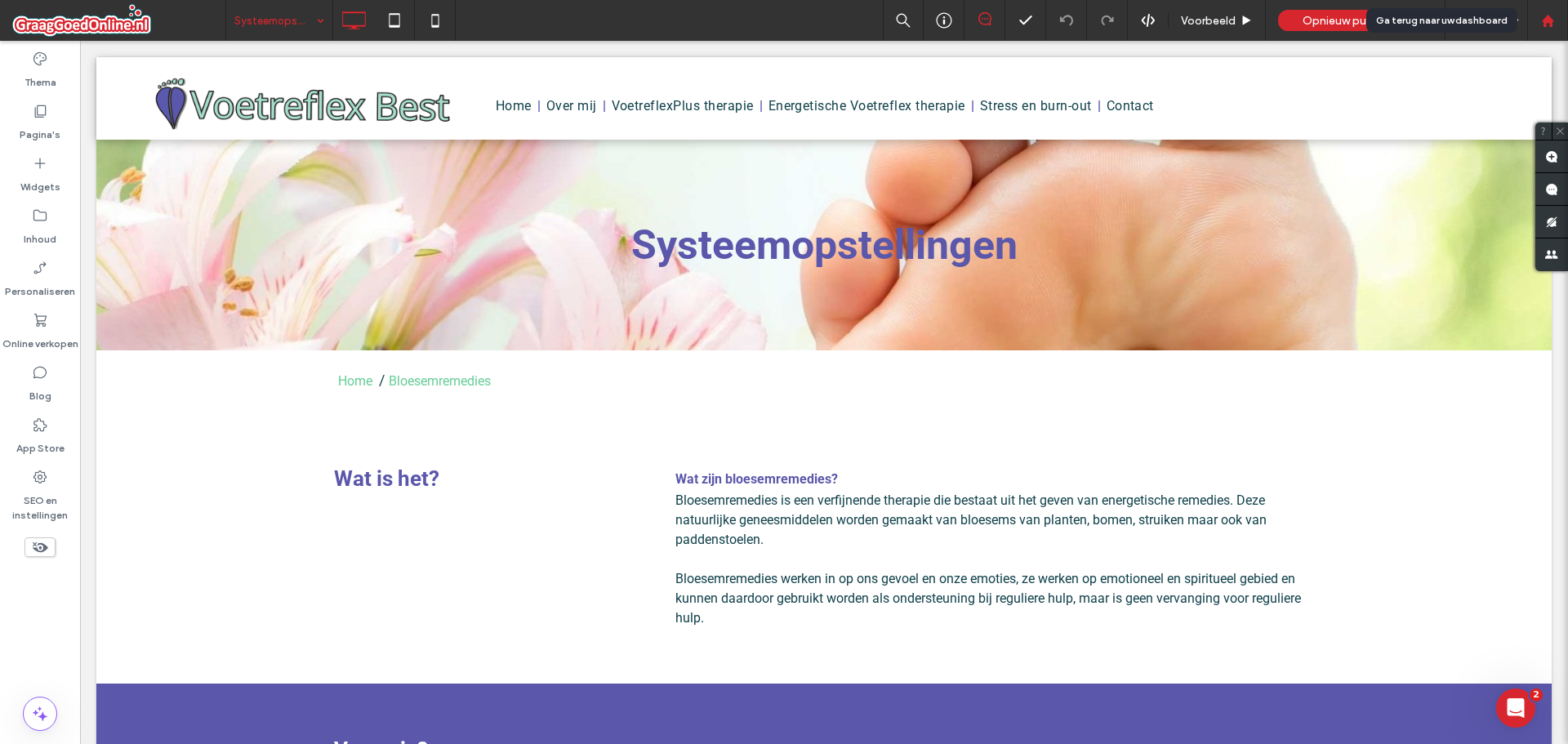
click at [1557, 22] on div at bounding box center [1547, 21] width 39 height 14
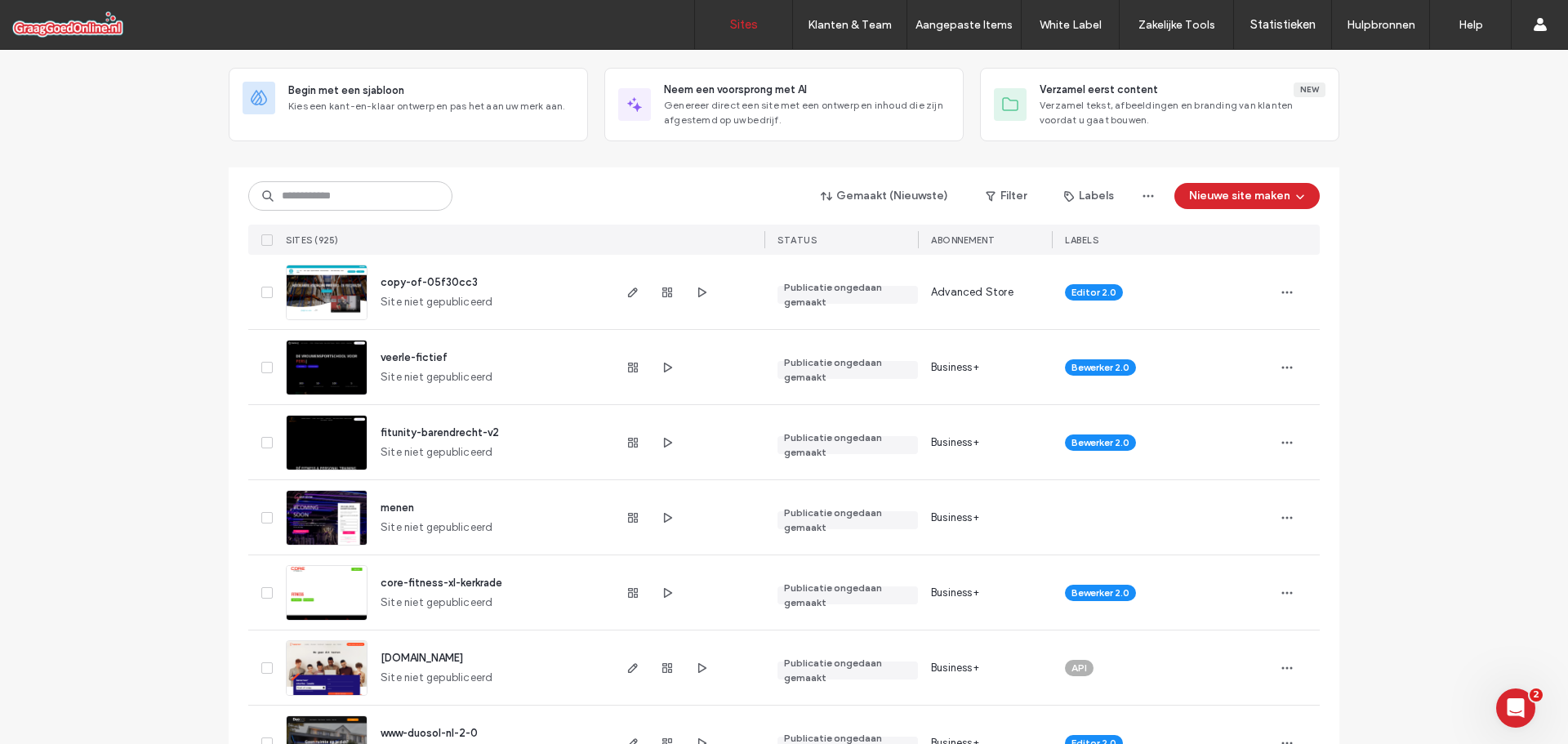
scroll to position [82, 0]
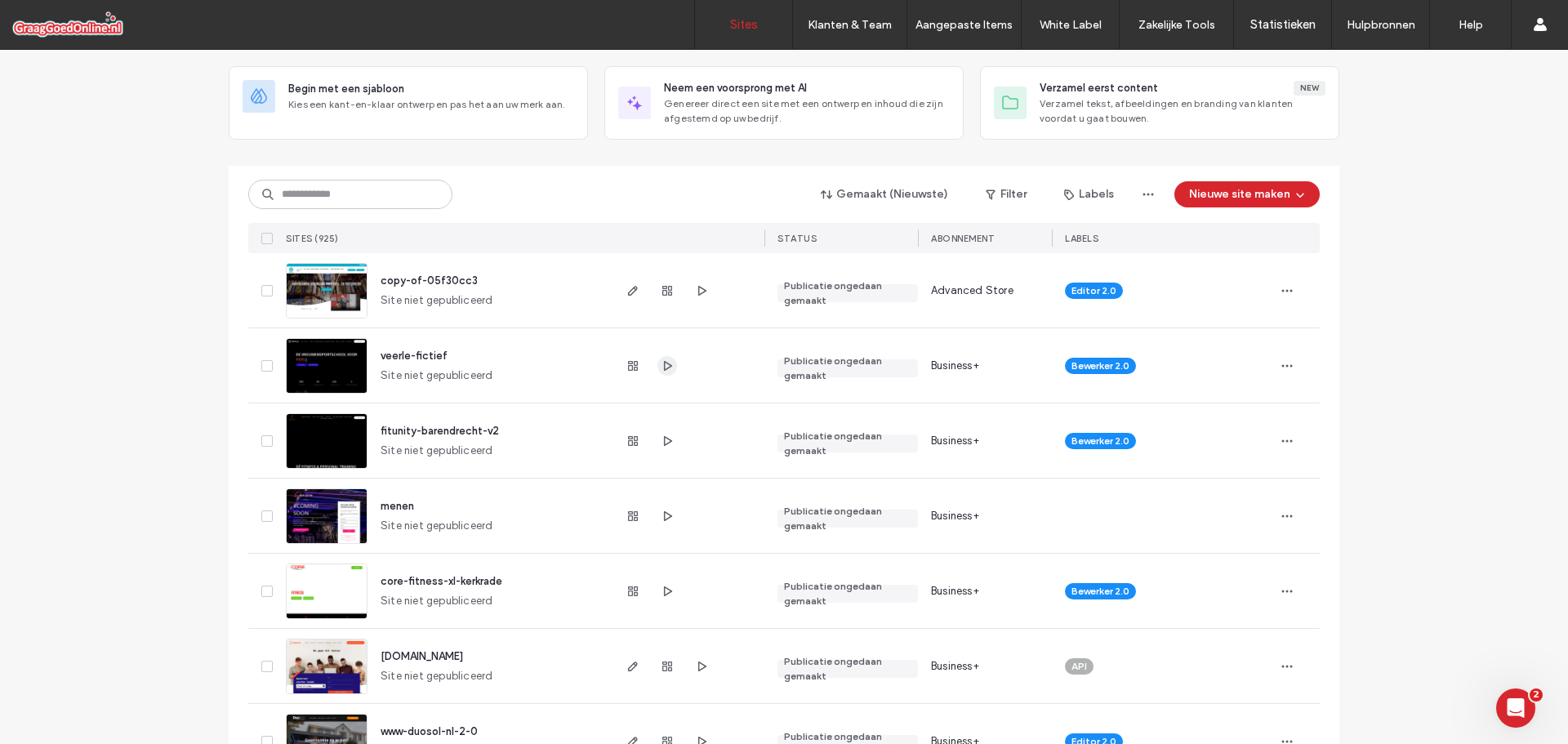
click at [661, 362] on icon "button" at bounding box center [667, 365] width 13 height 13
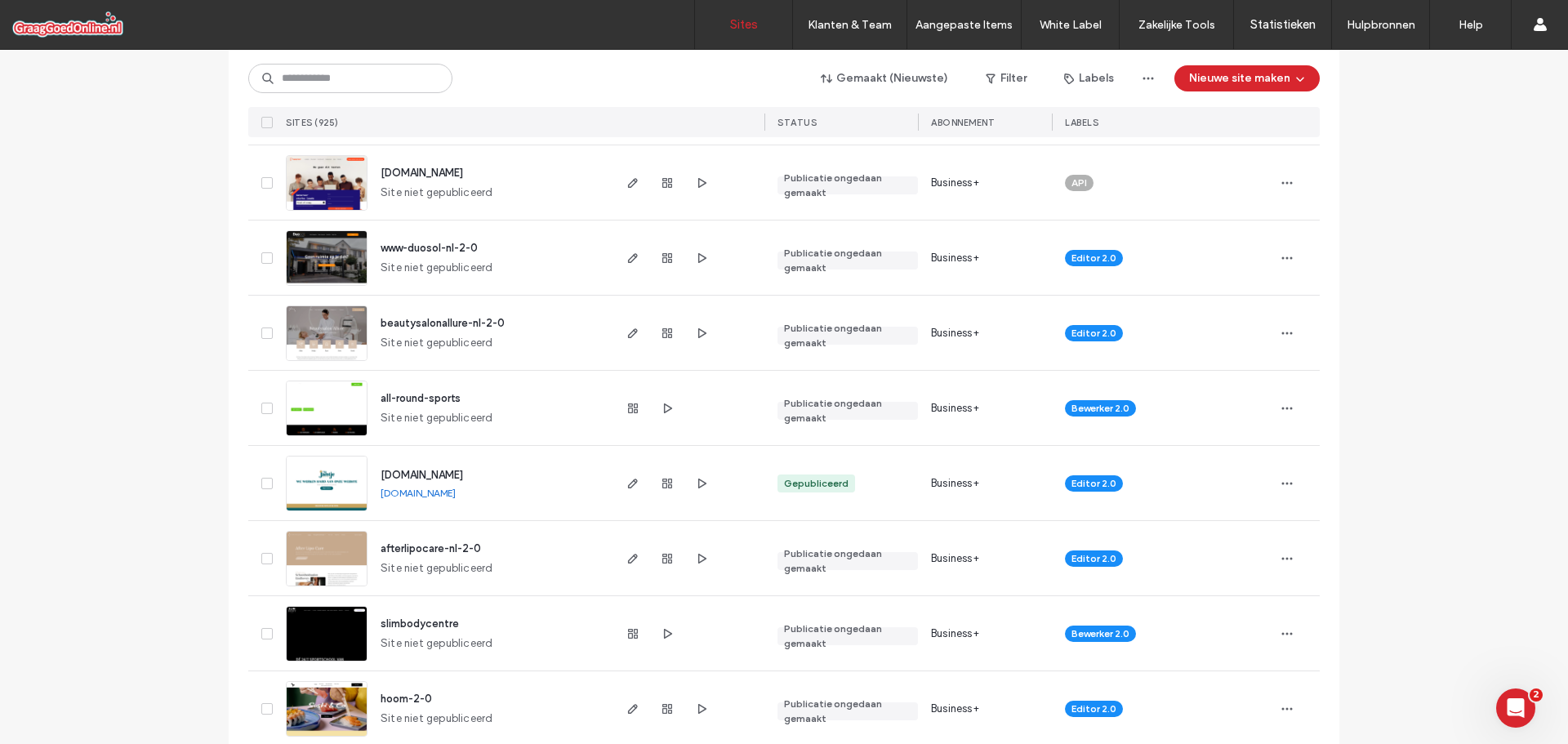
scroll to position [571, 0]
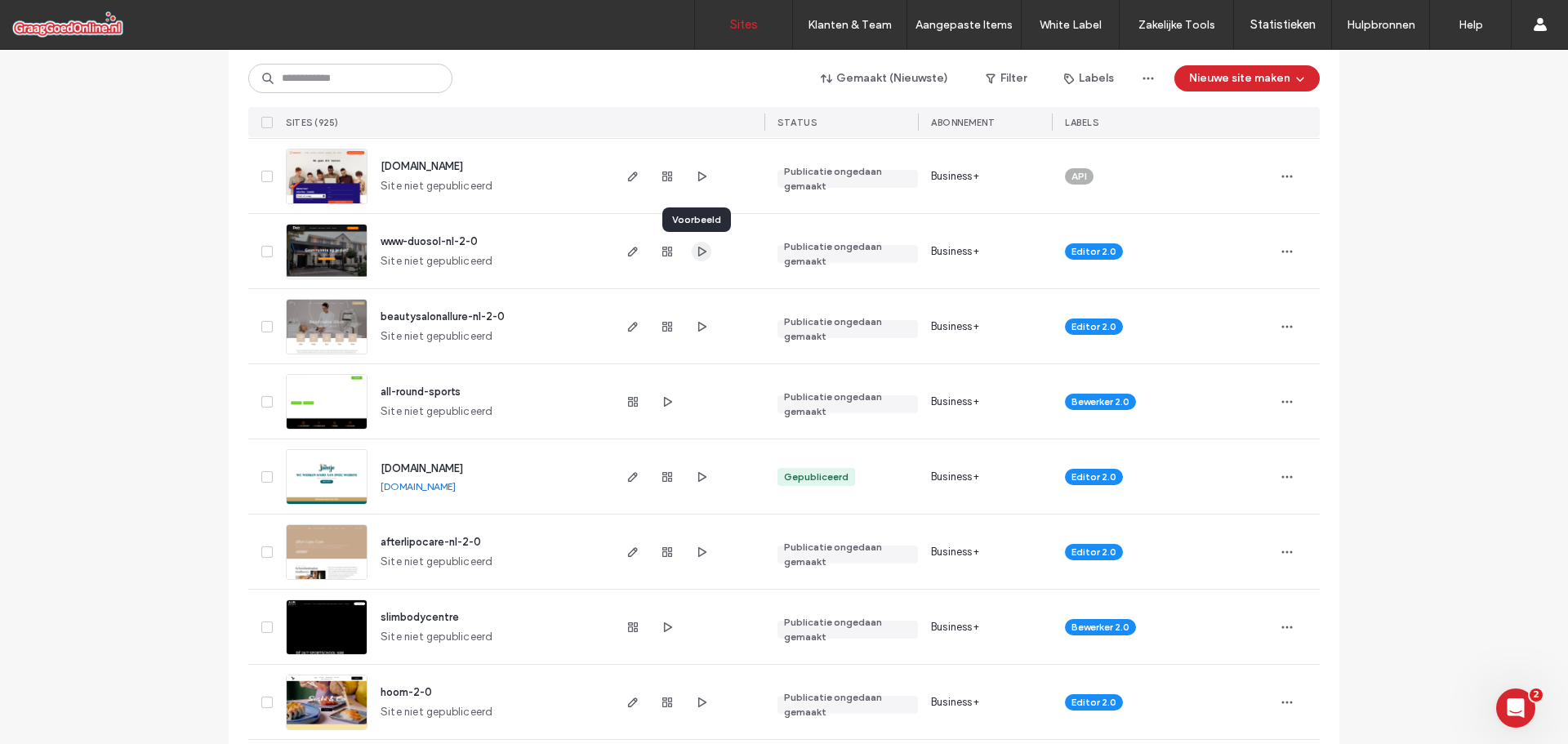
click at [695, 249] on icon "button" at bounding box center [701, 251] width 13 height 13
click at [369, 84] on input at bounding box center [350, 78] width 204 height 30
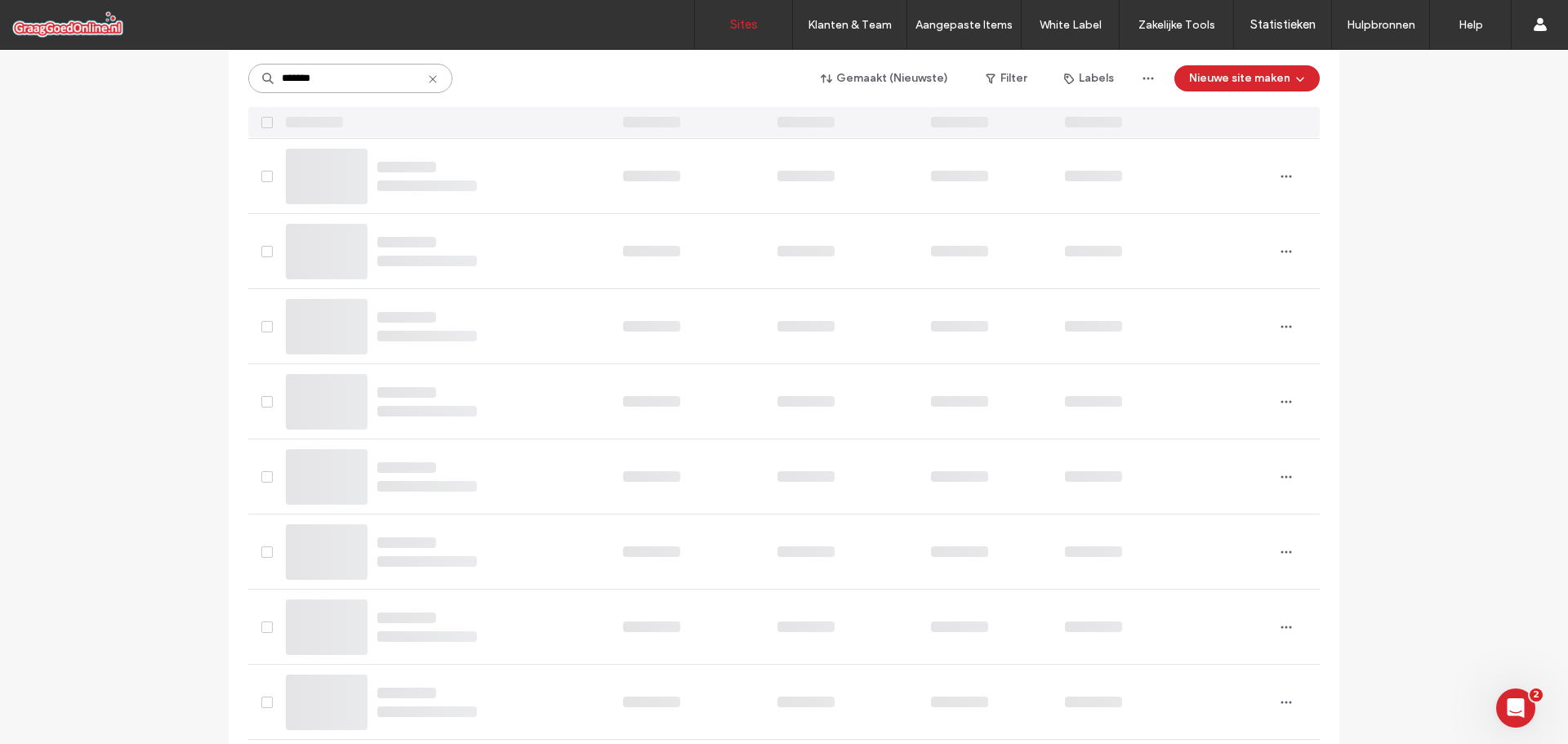
scroll to position [0, 0]
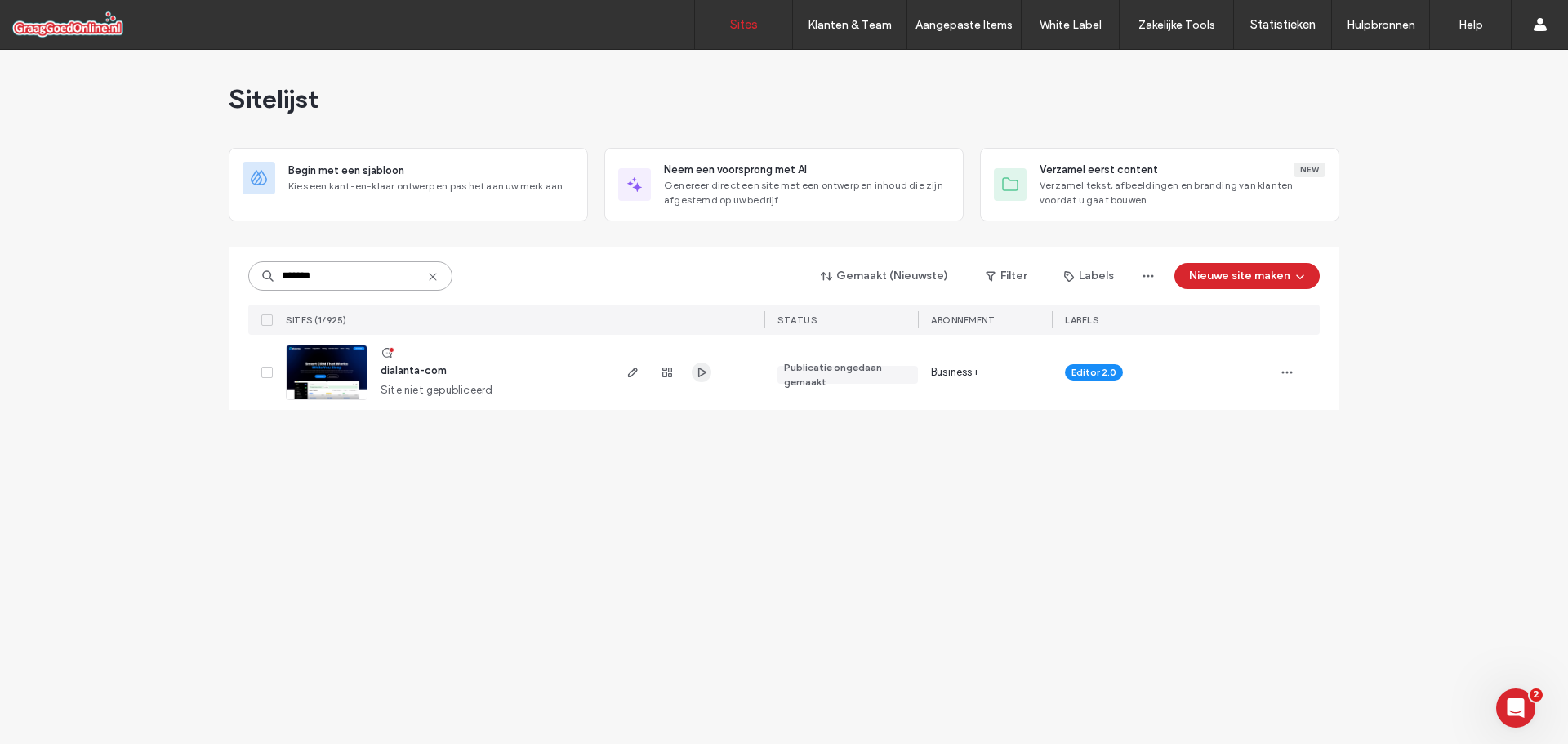
type input "*******"
click at [703, 369] on icon "button" at bounding box center [701, 372] width 13 height 13
